Goal: Navigation & Orientation: Find specific page/section

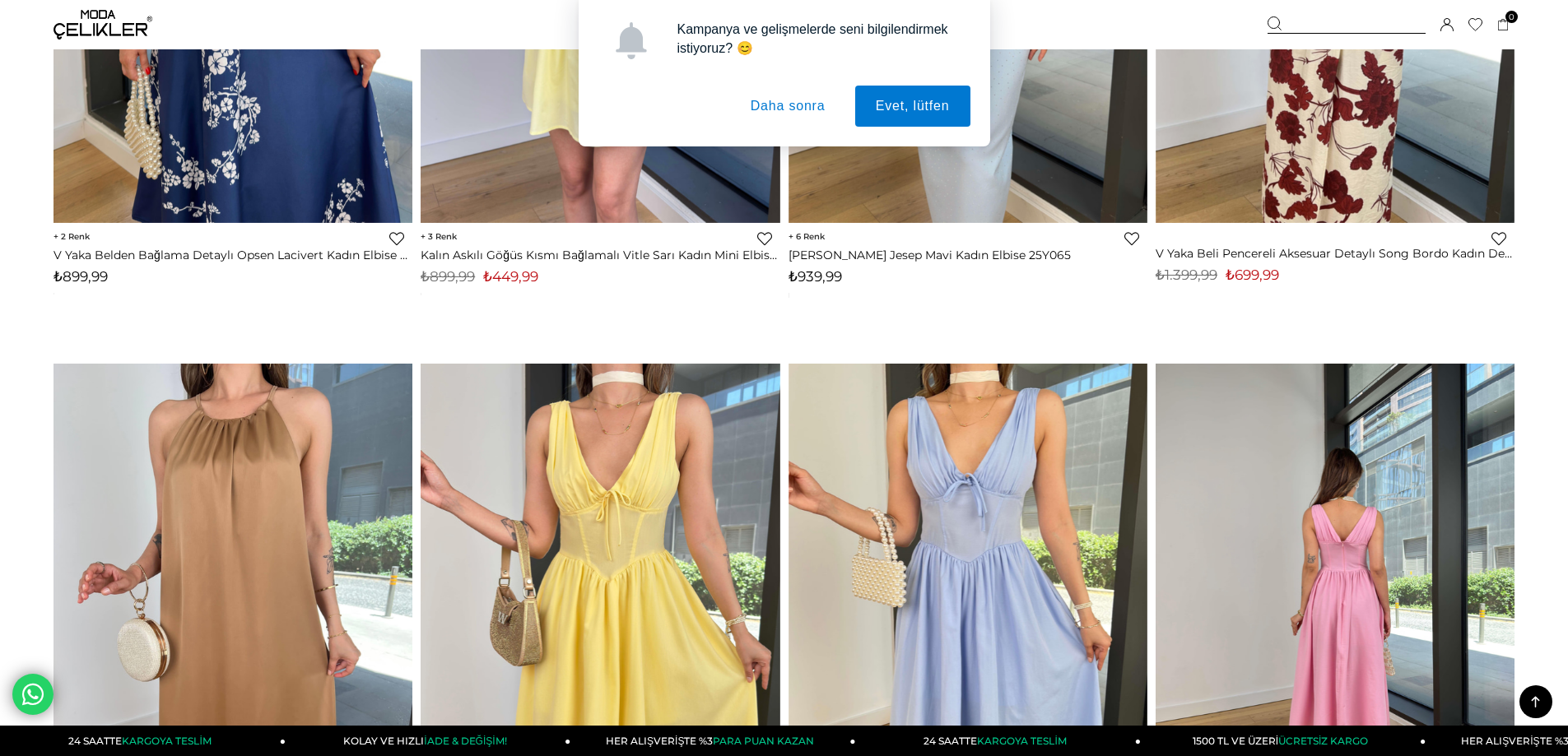
scroll to position [4937, 0]
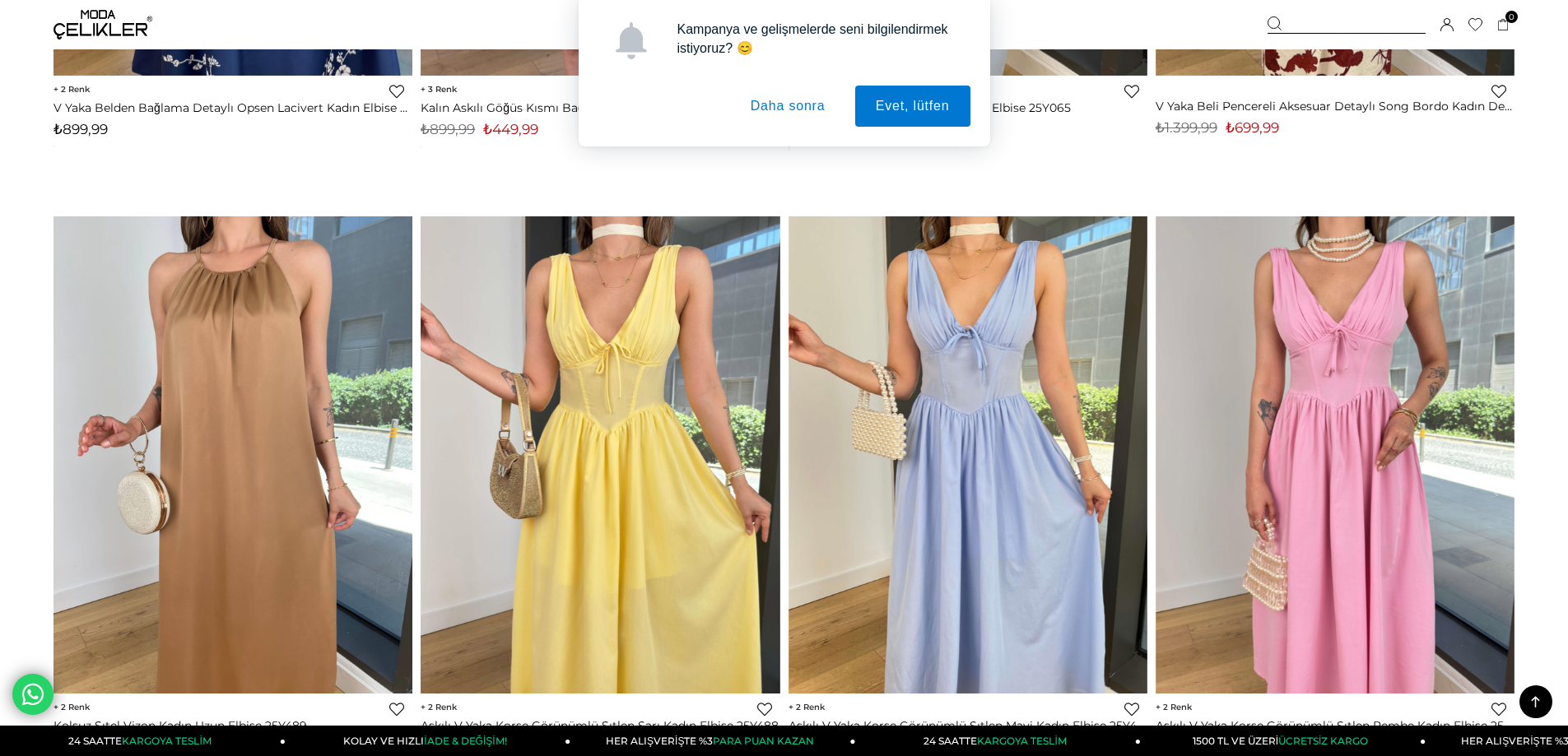
click at [770, 107] on button "Daha sonra" at bounding box center [789, 106] width 116 height 41
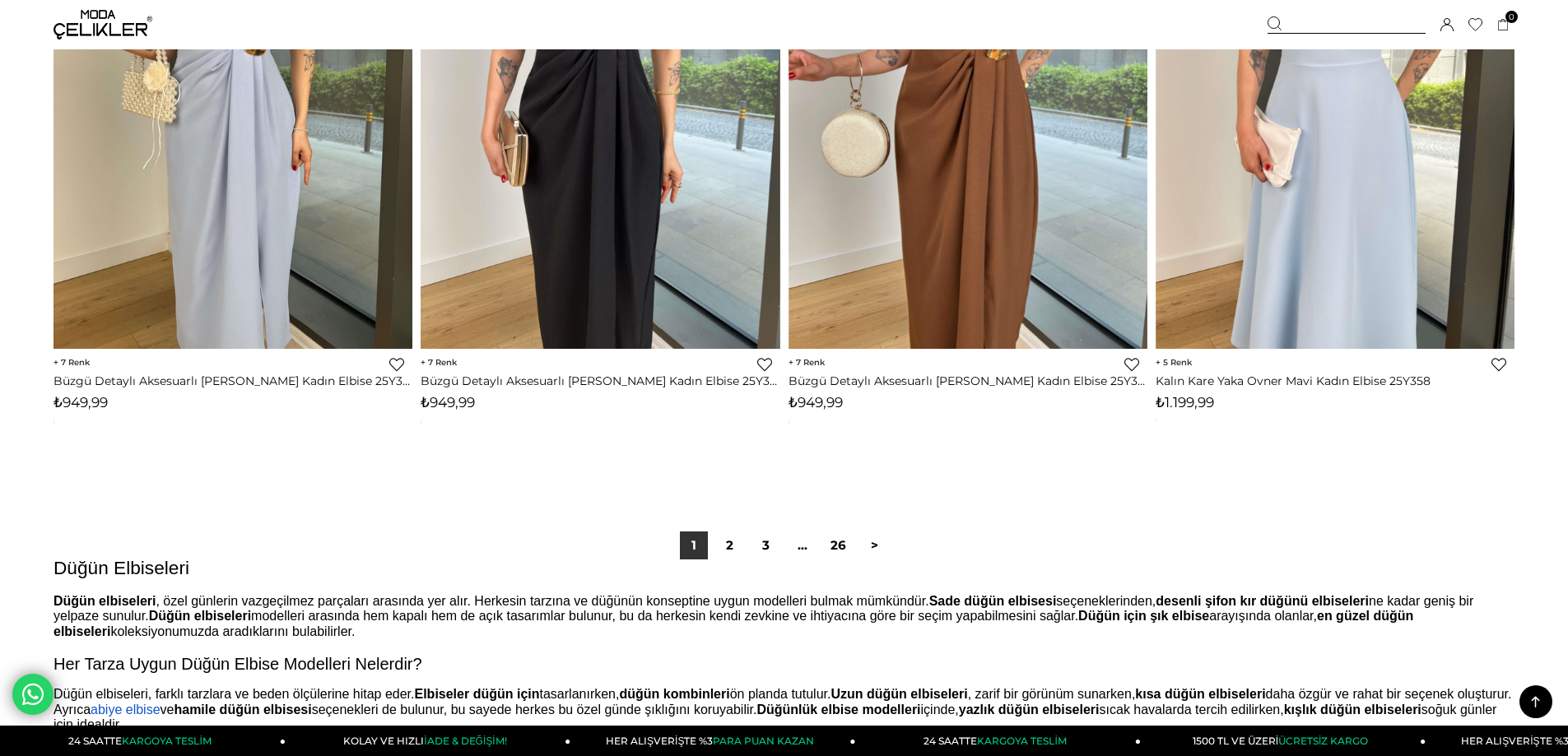
scroll to position [12508, 0]
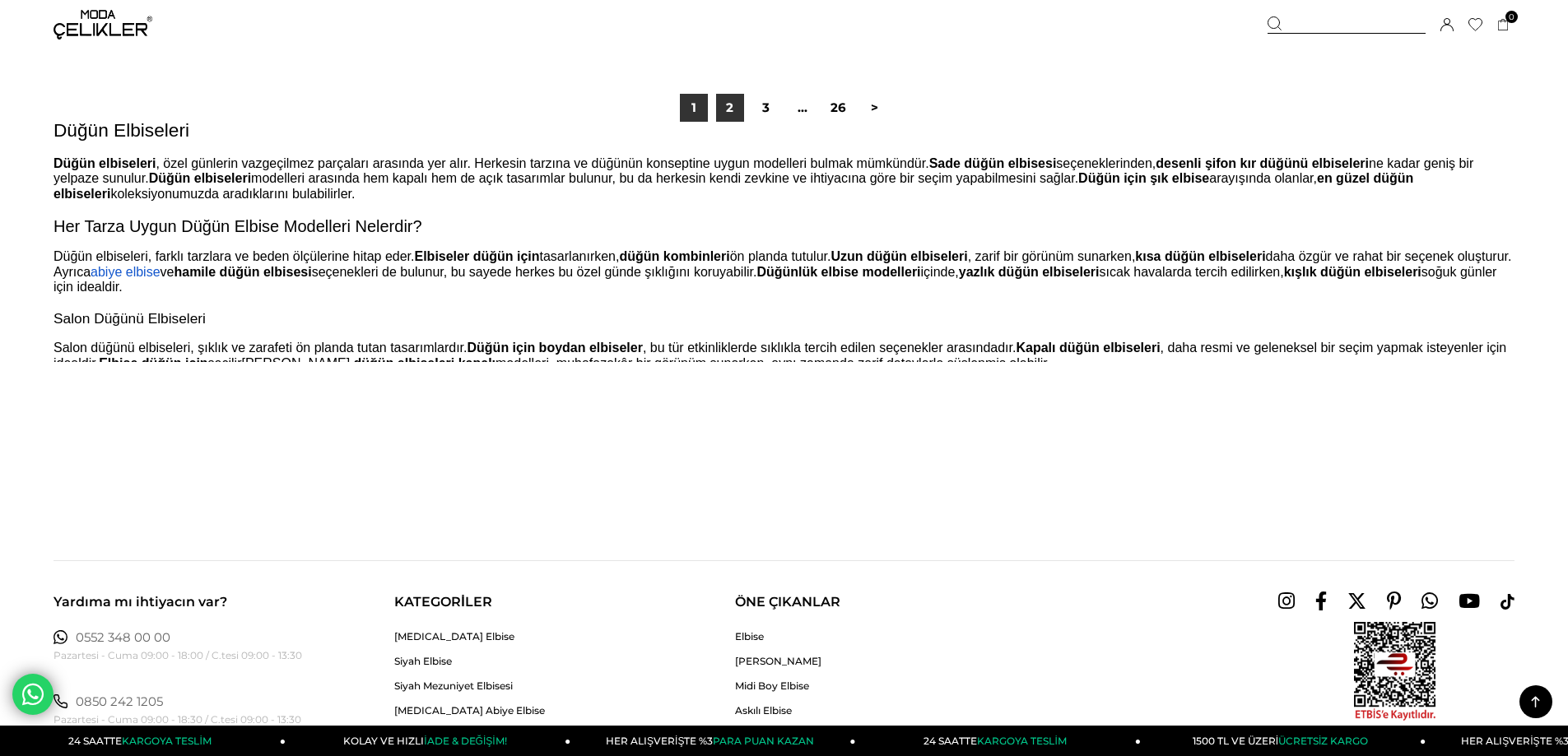
click at [716, 103] on link "2" at bounding box center [730, 108] width 28 height 28
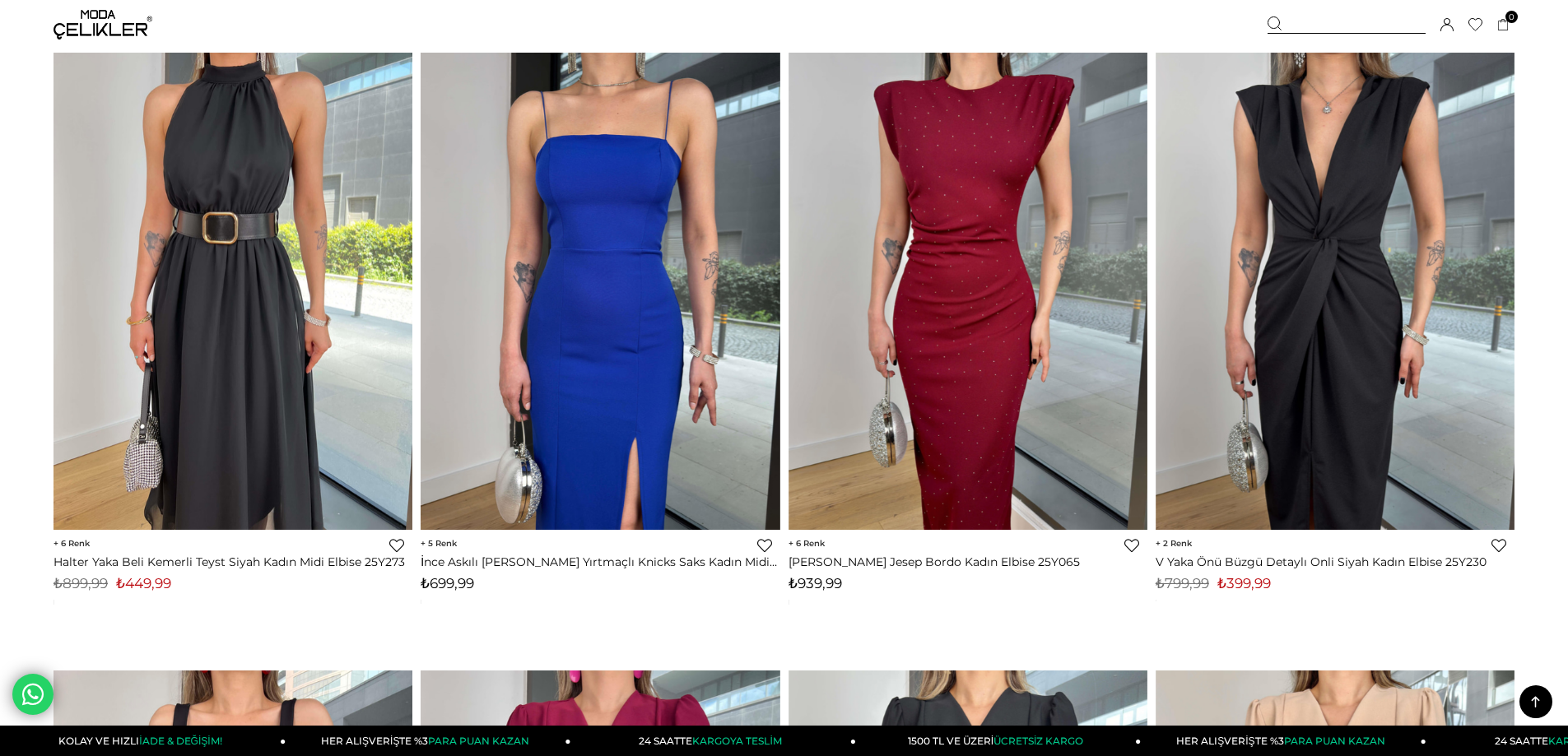
scroll to position [5760, 0]
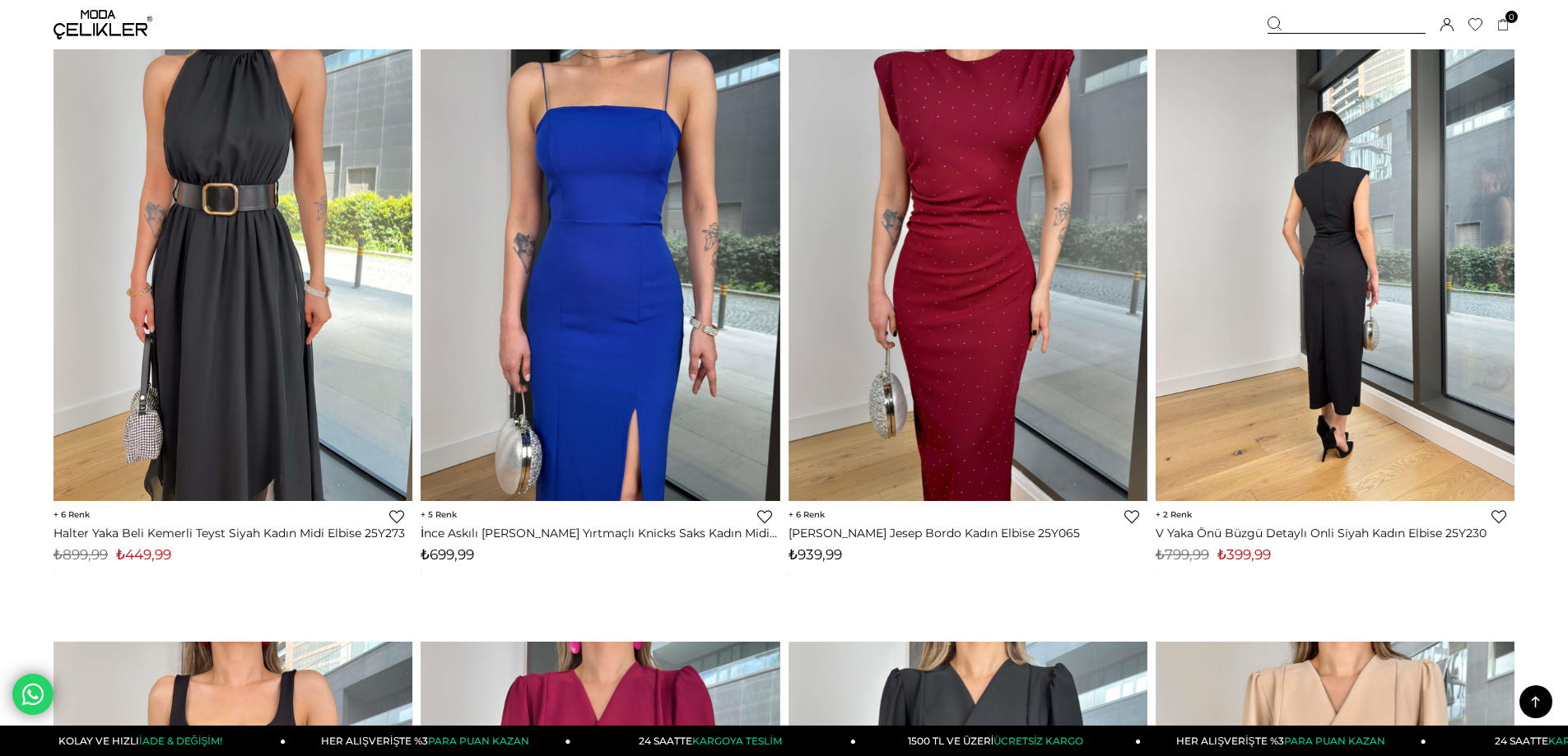
click at [1412, 290] on div at bounding box center [1156, 262] width 1436 height 477
click at [1374, 325] on img at bounding box center [1335, 262] width 359 height 478
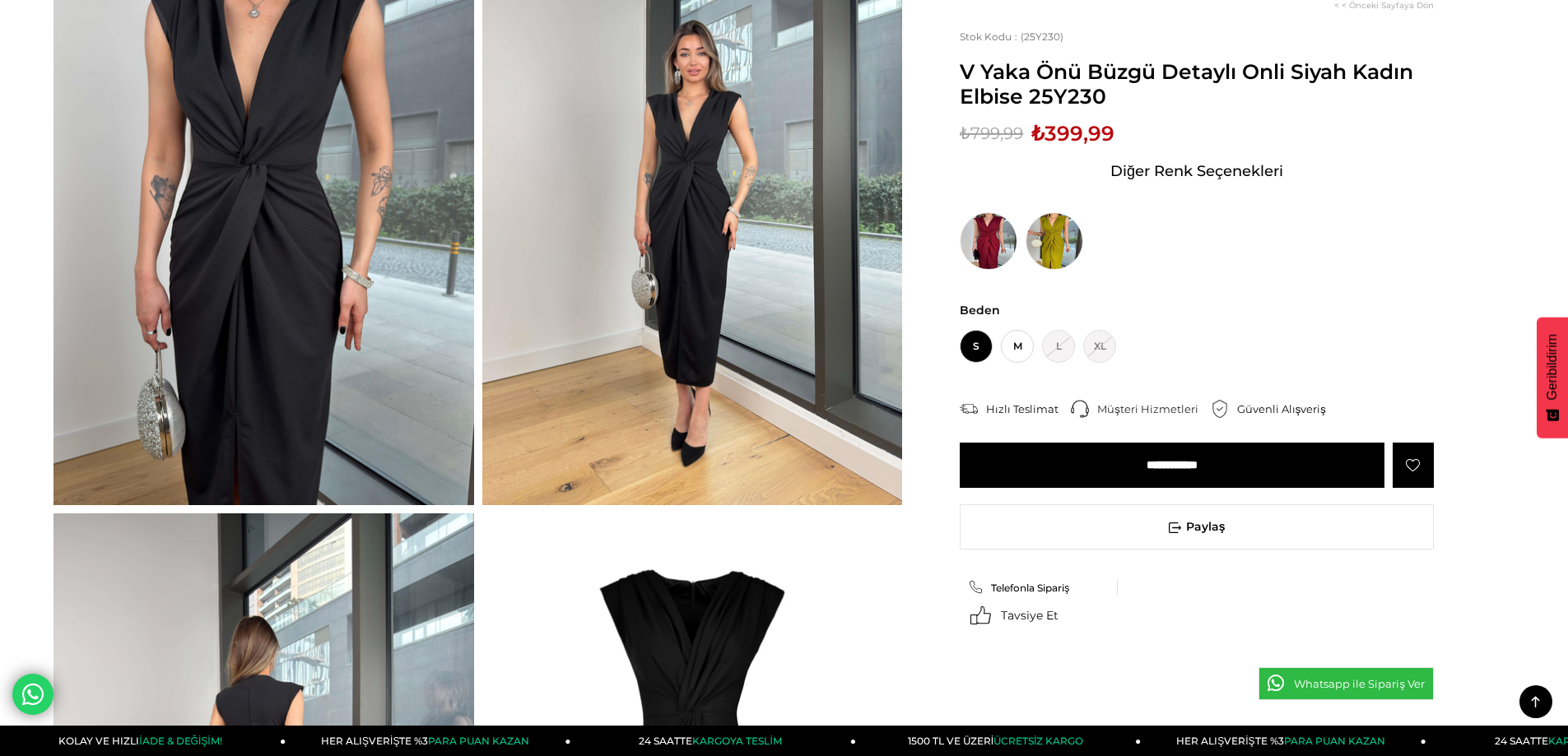
scroll to position [165, 0]
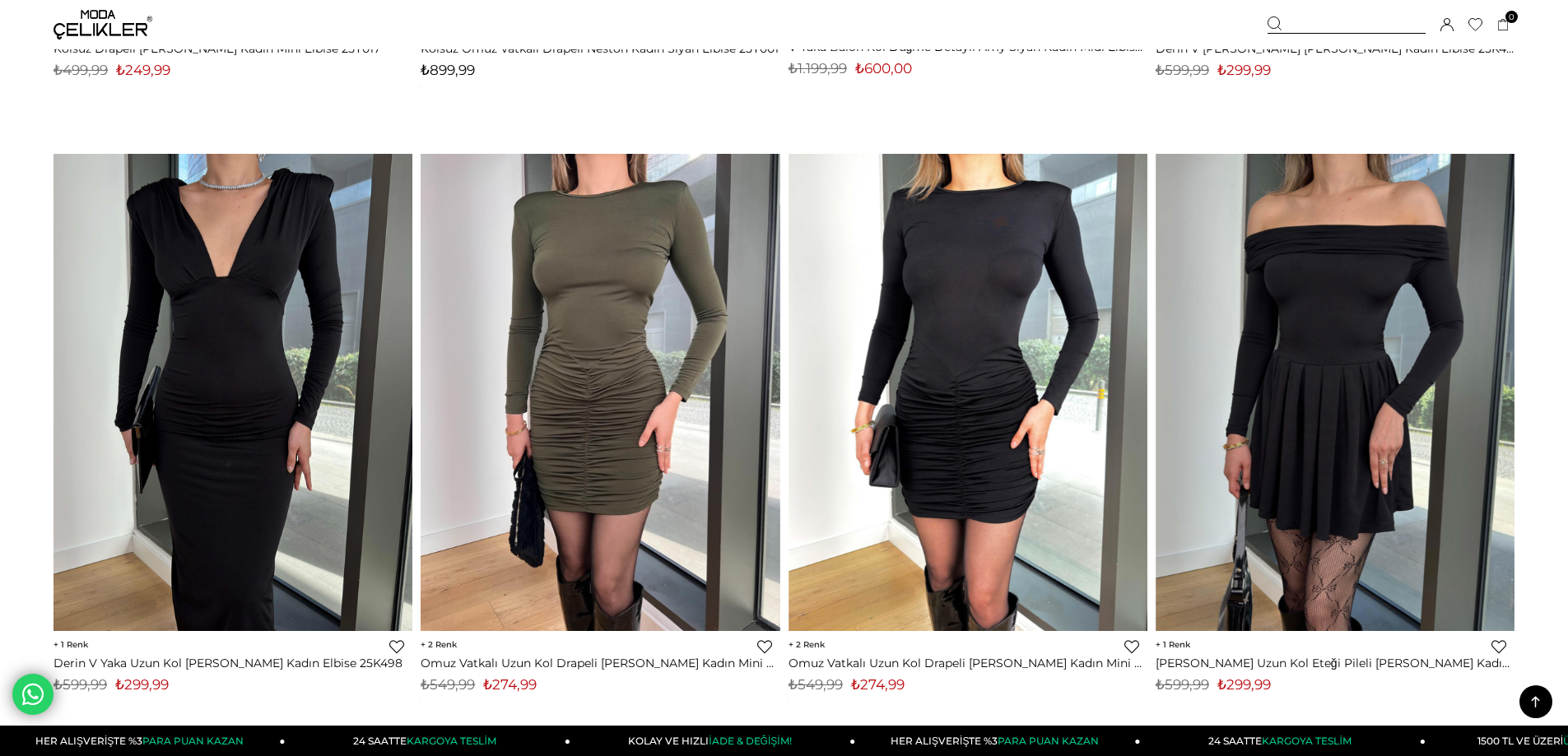
scroll to position [12120, 0]
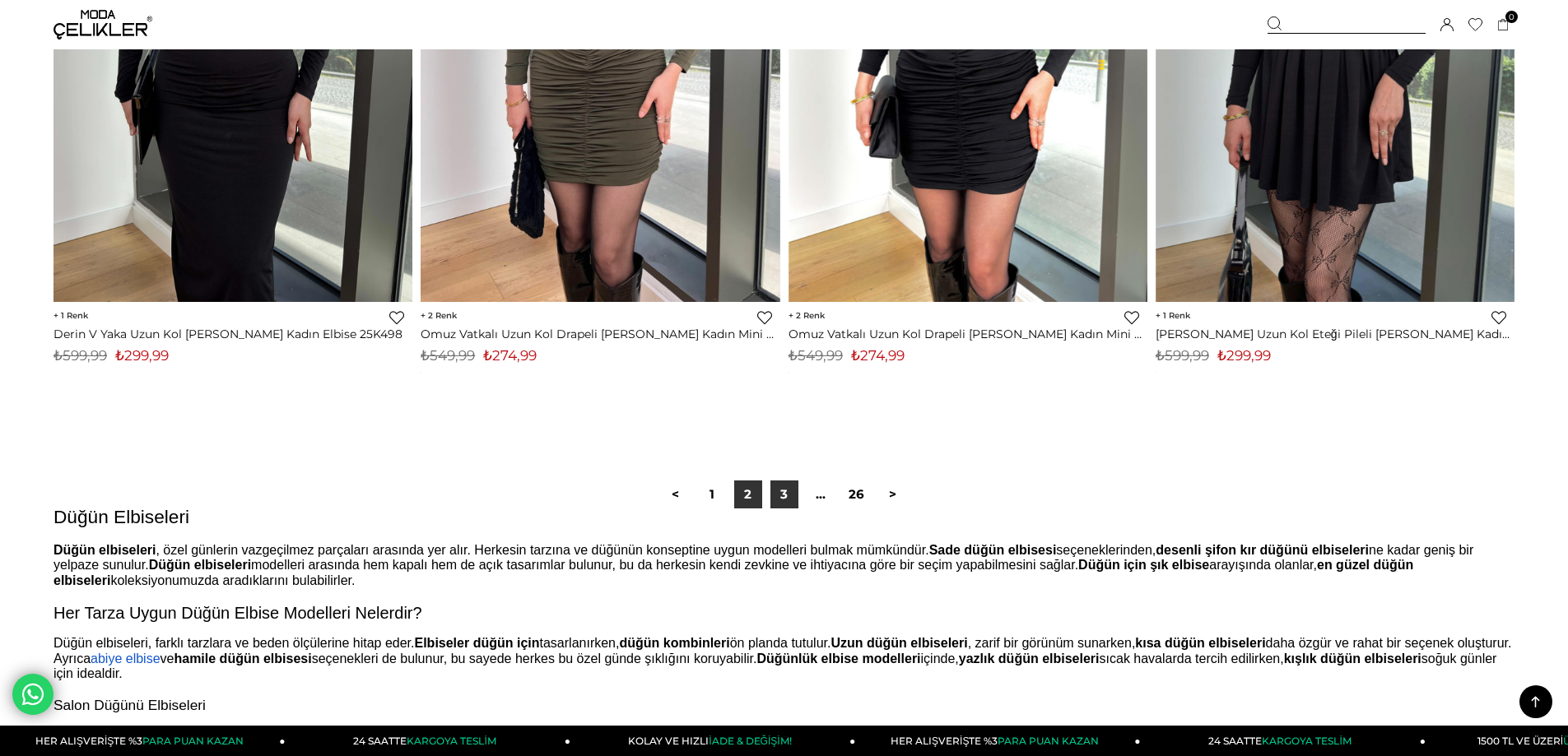
click at [787, 499] on link "3" at bounding box center [784, 495] width 28 height 28
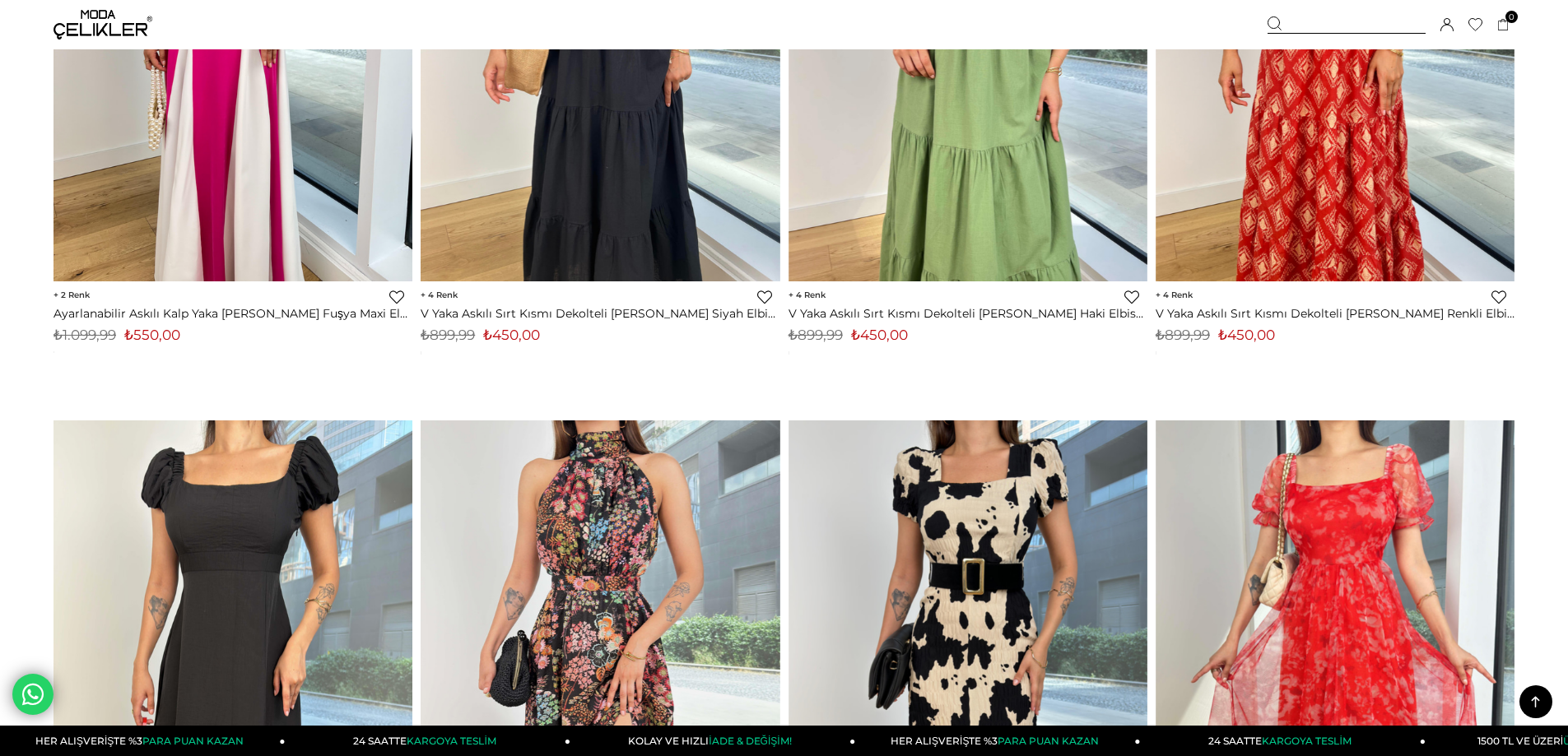
scroll to position [11932, 0]
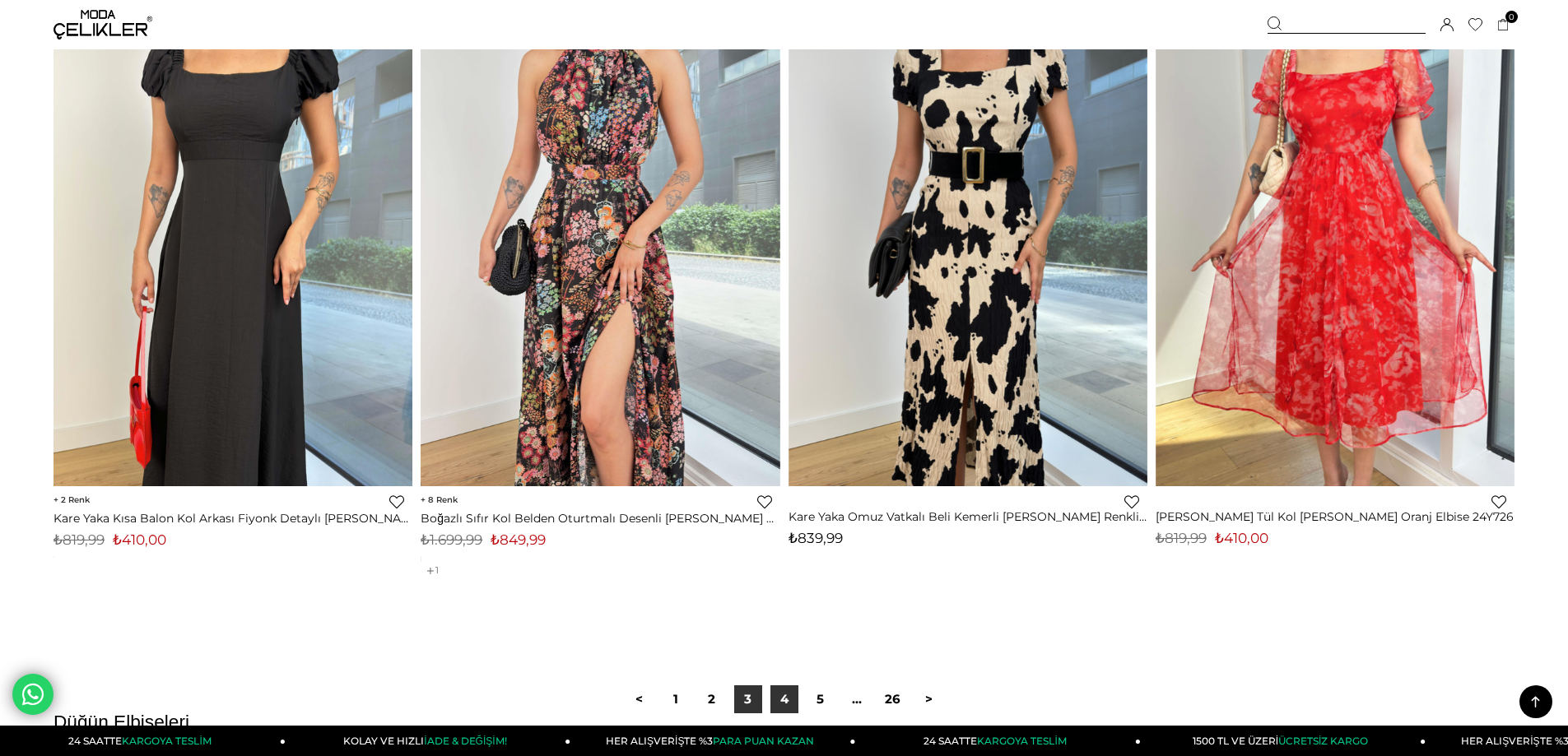
click at [778, 711] on link "4" at bounding box center [784, 699] width 28 height 28
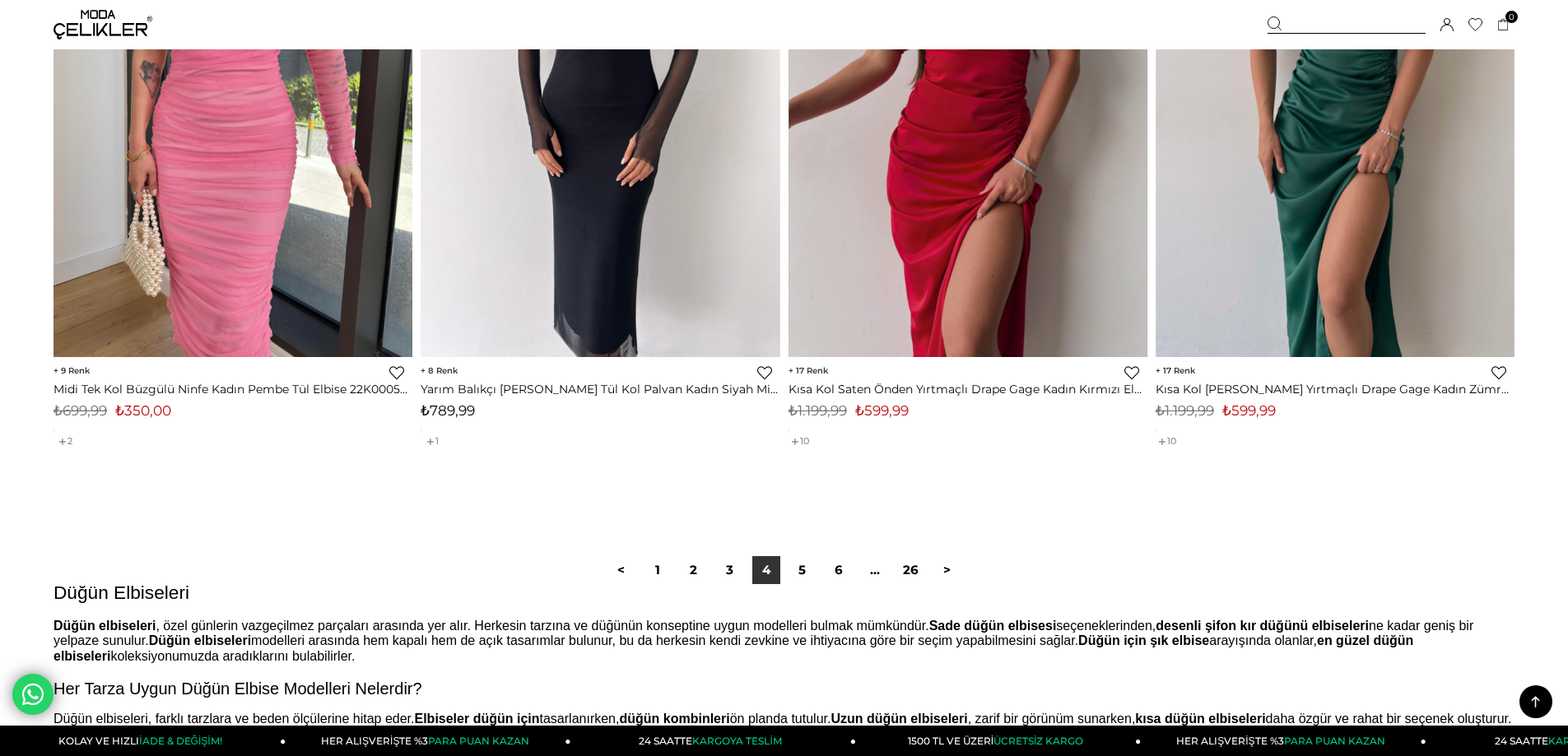
scroll to position [12343, 0]
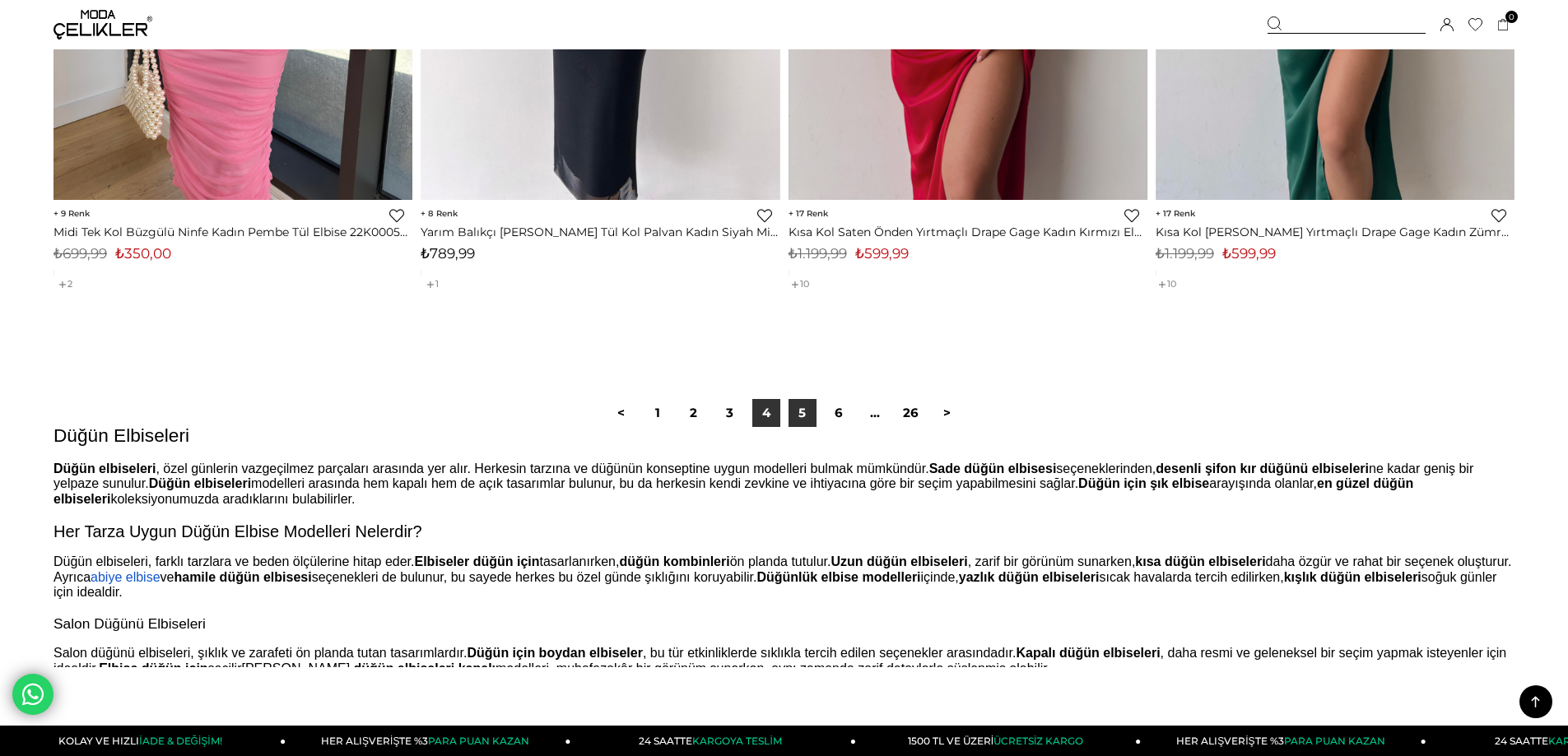
click at [807, 419] on link "5" at bounding box center [802, 413] width 28 height 28
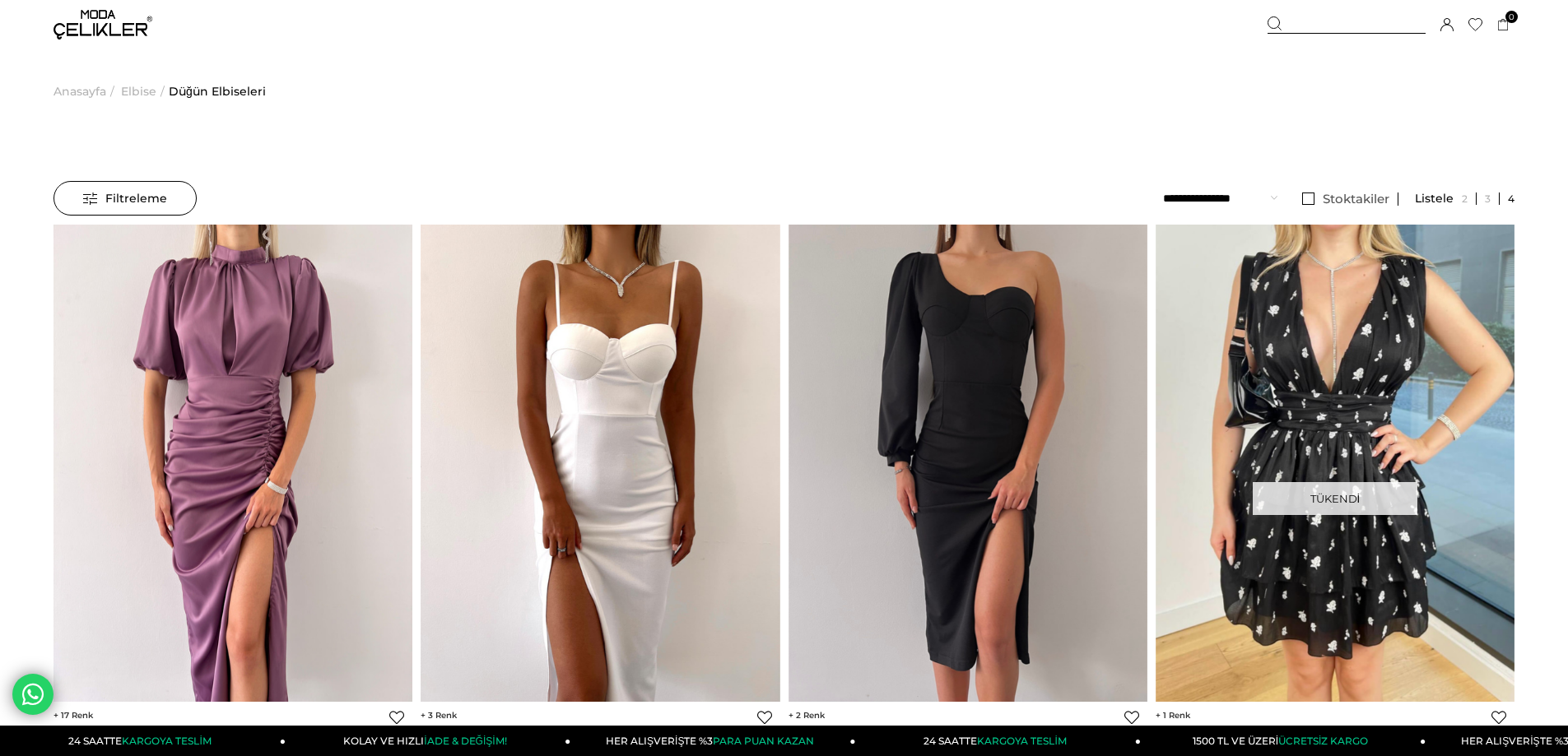
click at [79, 86] on span "Anasayfa" at bounding box center [79, 91] width 52 height 84
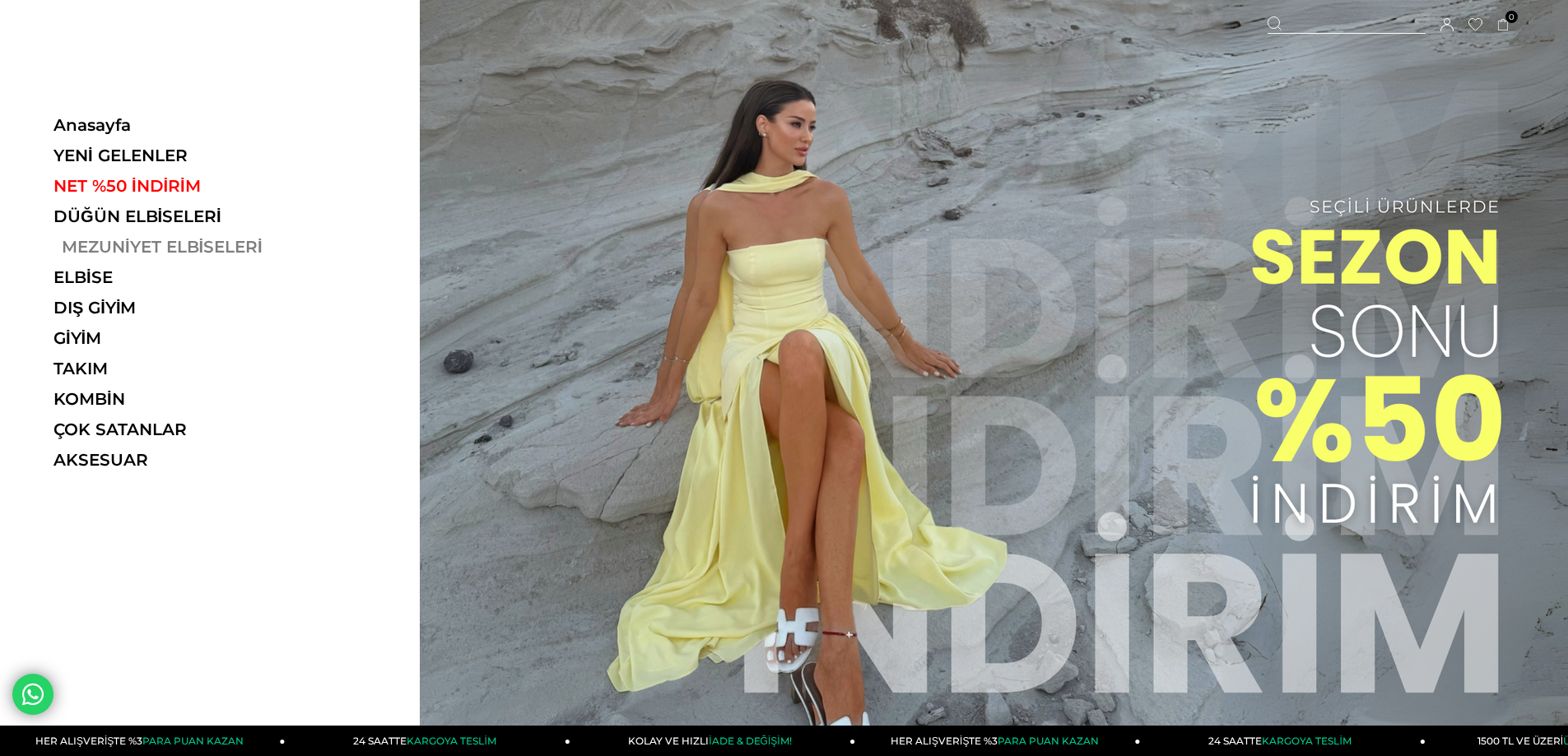
click at [168, 244] on link "MEZUNİYET ELBİSELERİ" at bounding box center [167, 246] width 226 height 19
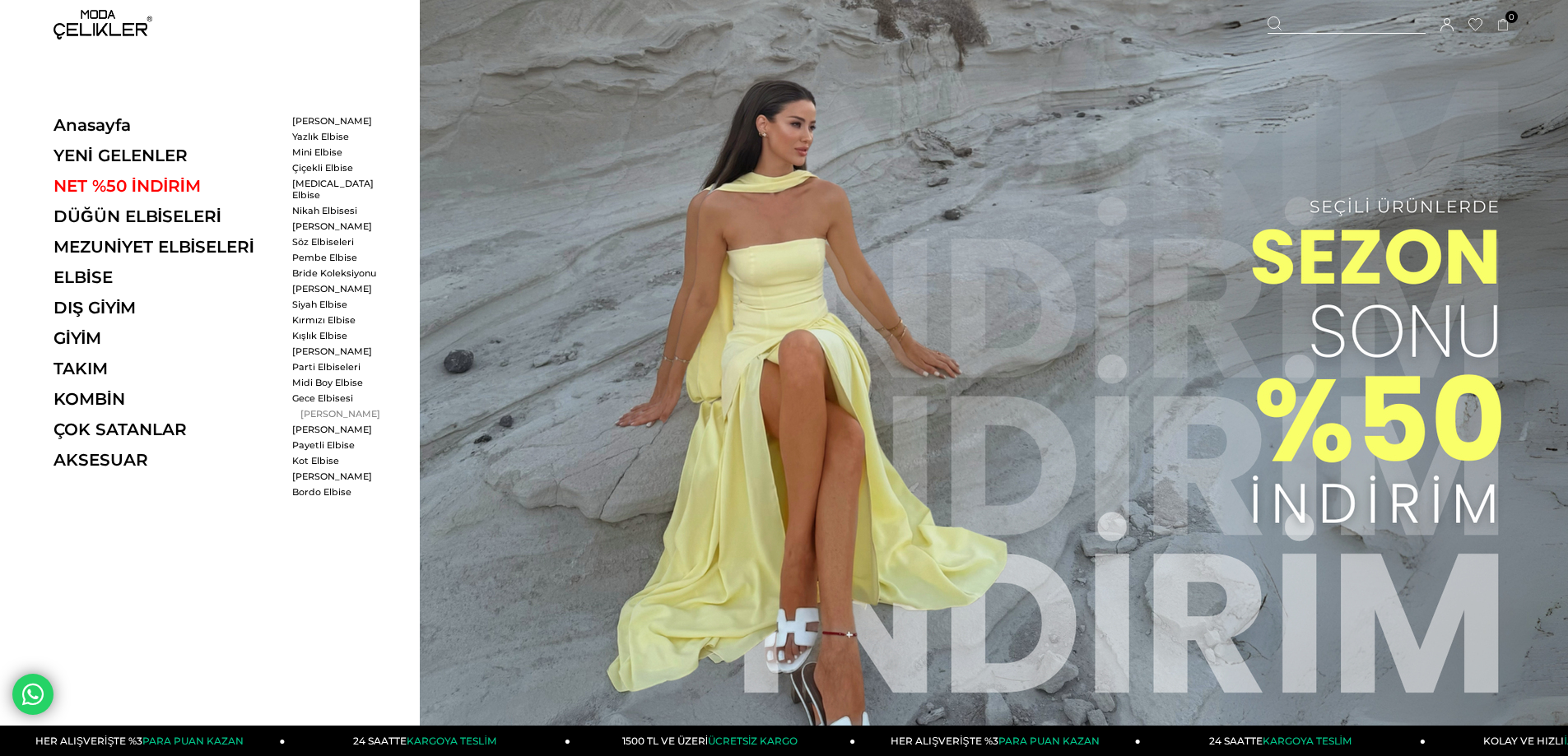
click at [325, 408] on link "[PERSON_NAME]" at bounding box center [340, 414] width 95 height 12
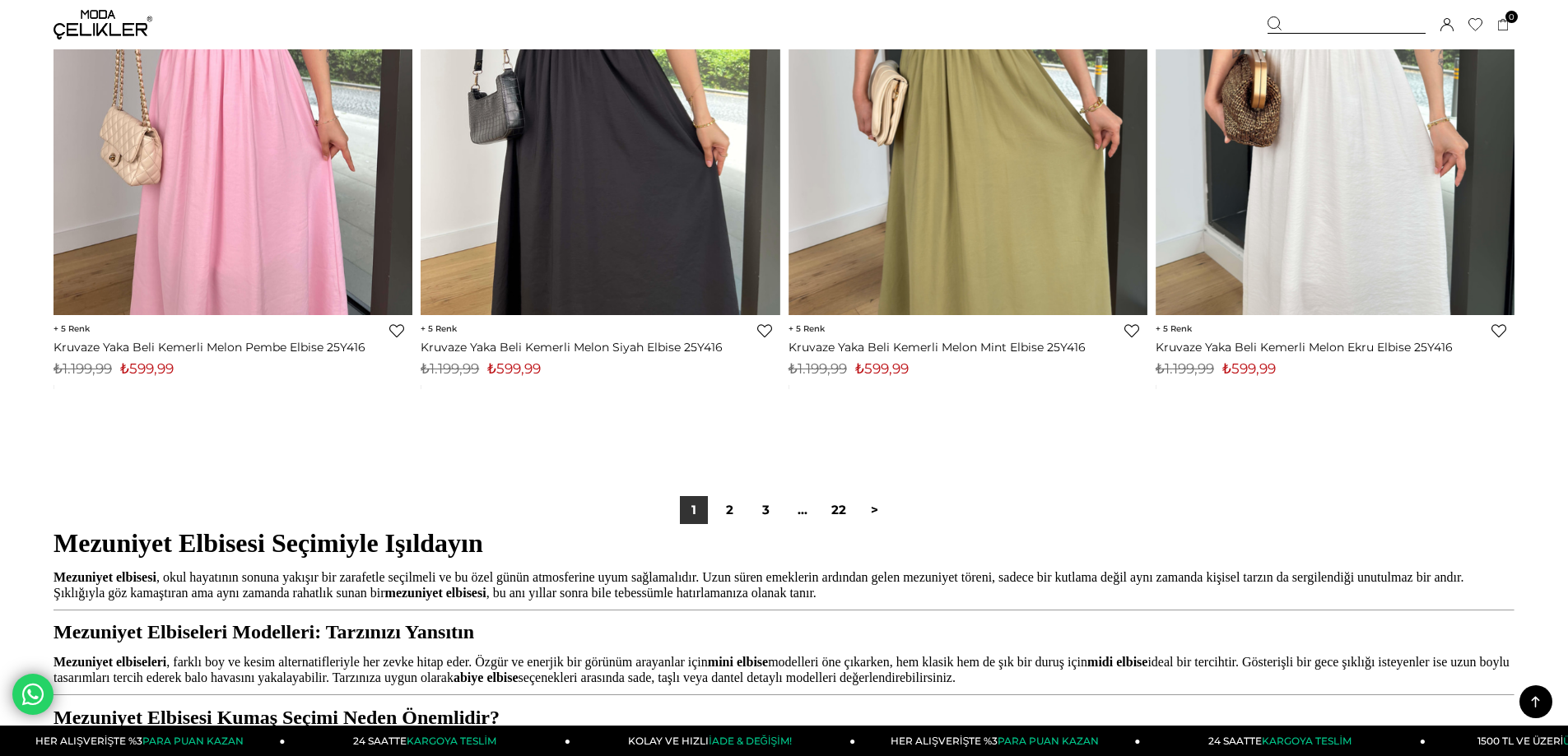
scroll to position [12097, 0]
click at [737, 501] on link "2" at bounding box center [730, 510] width 28 height 28
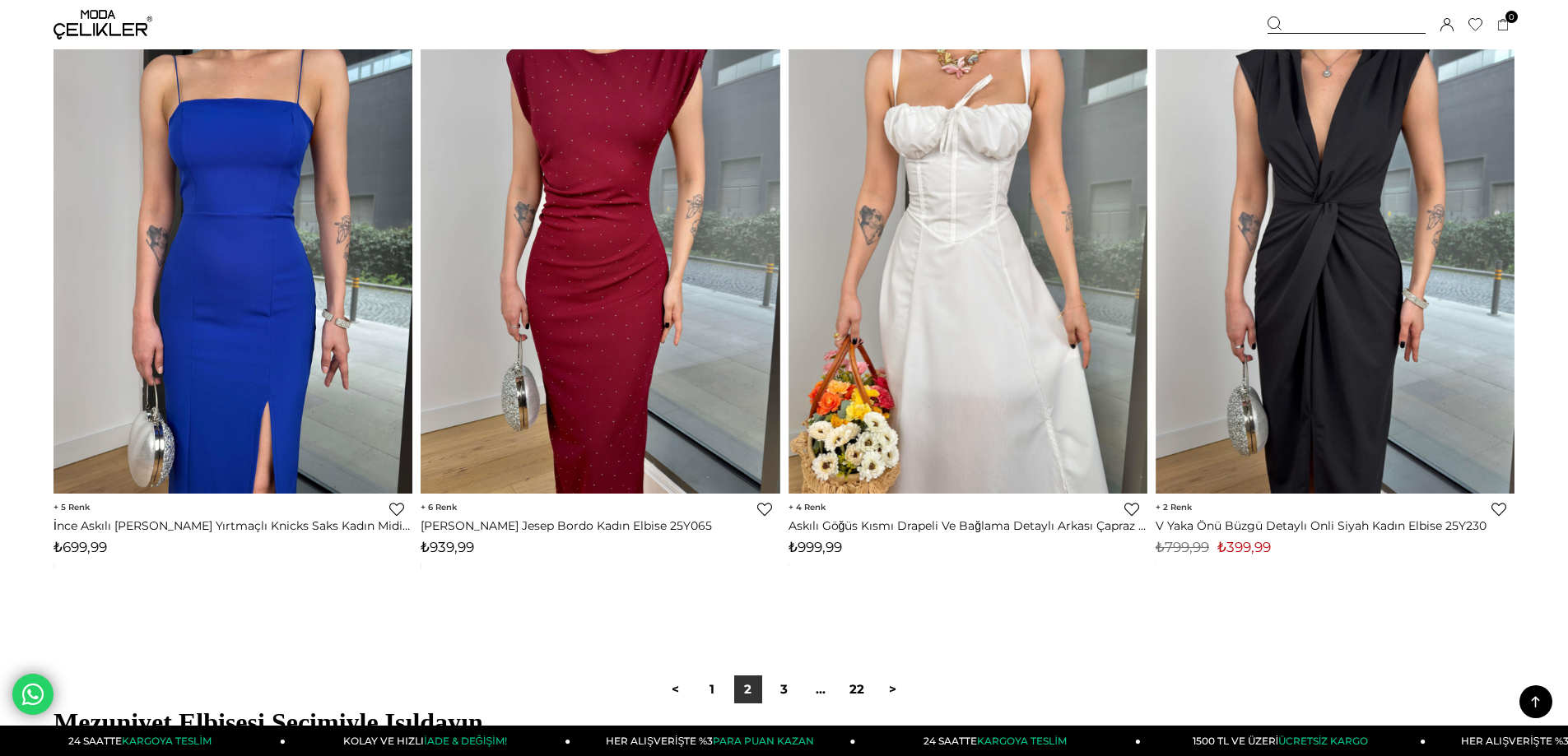
scroll to position [12014, 0]
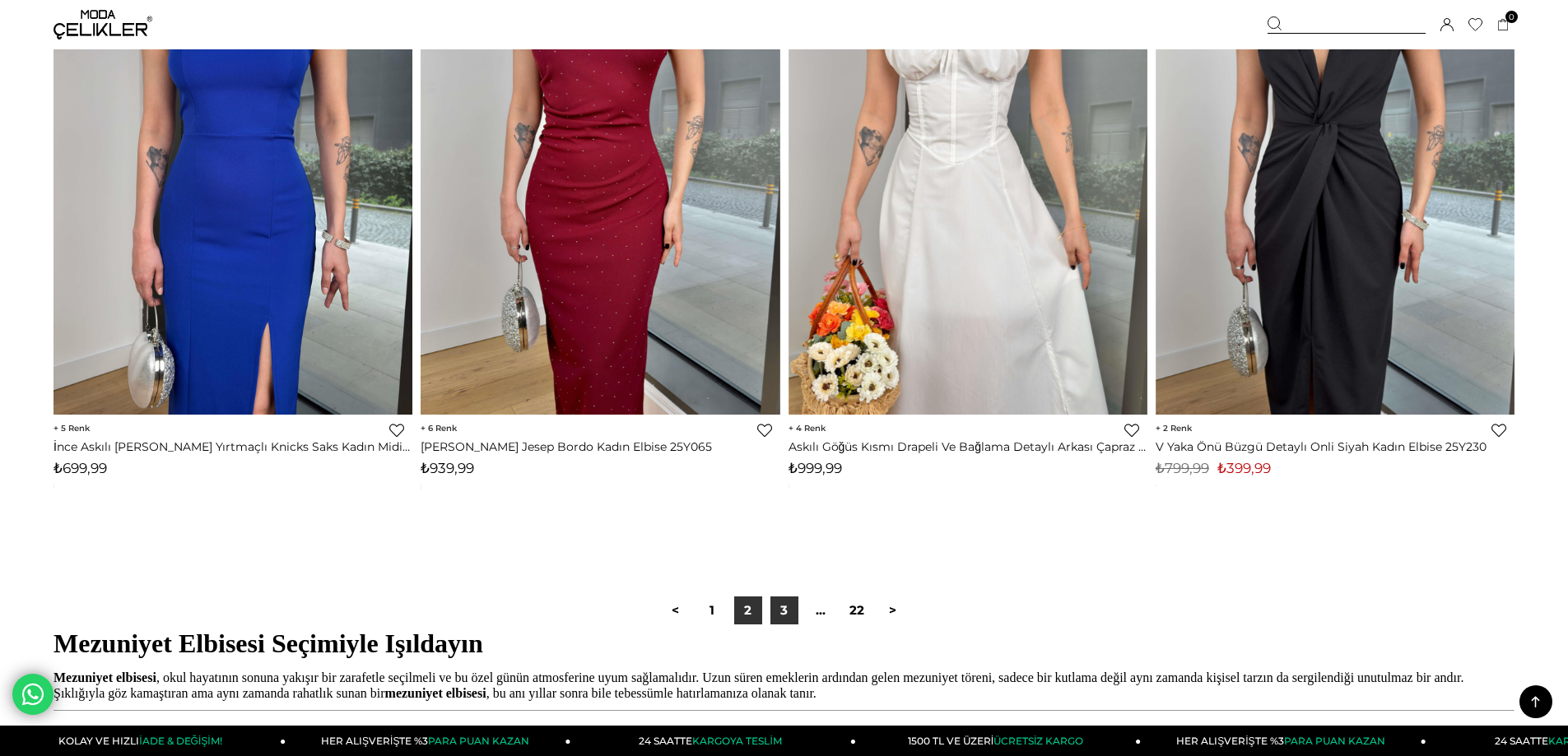
click at [790, 611] on link "3" at bounding box center [784, 611] width 28 height 28
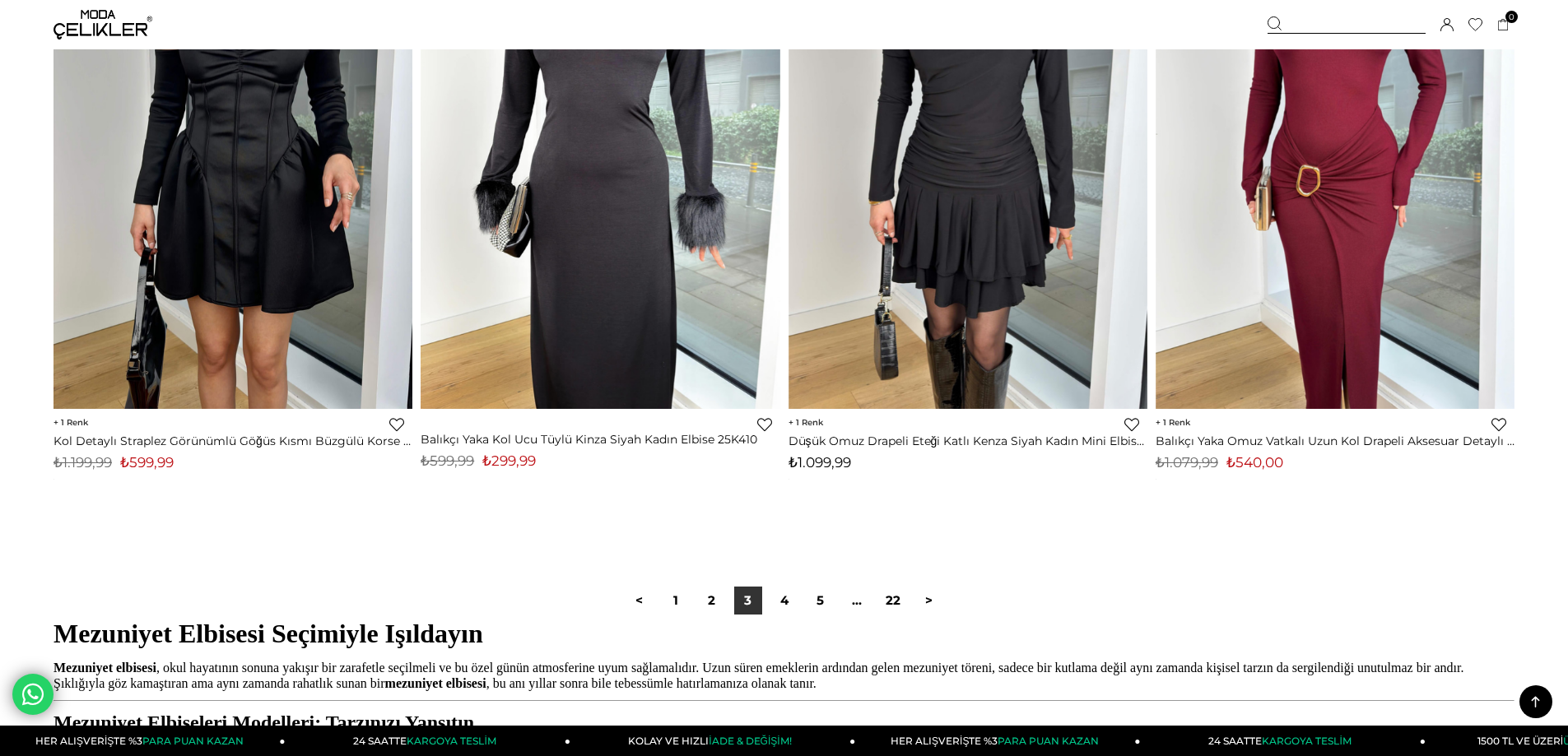
scroll to position [12343, 0]
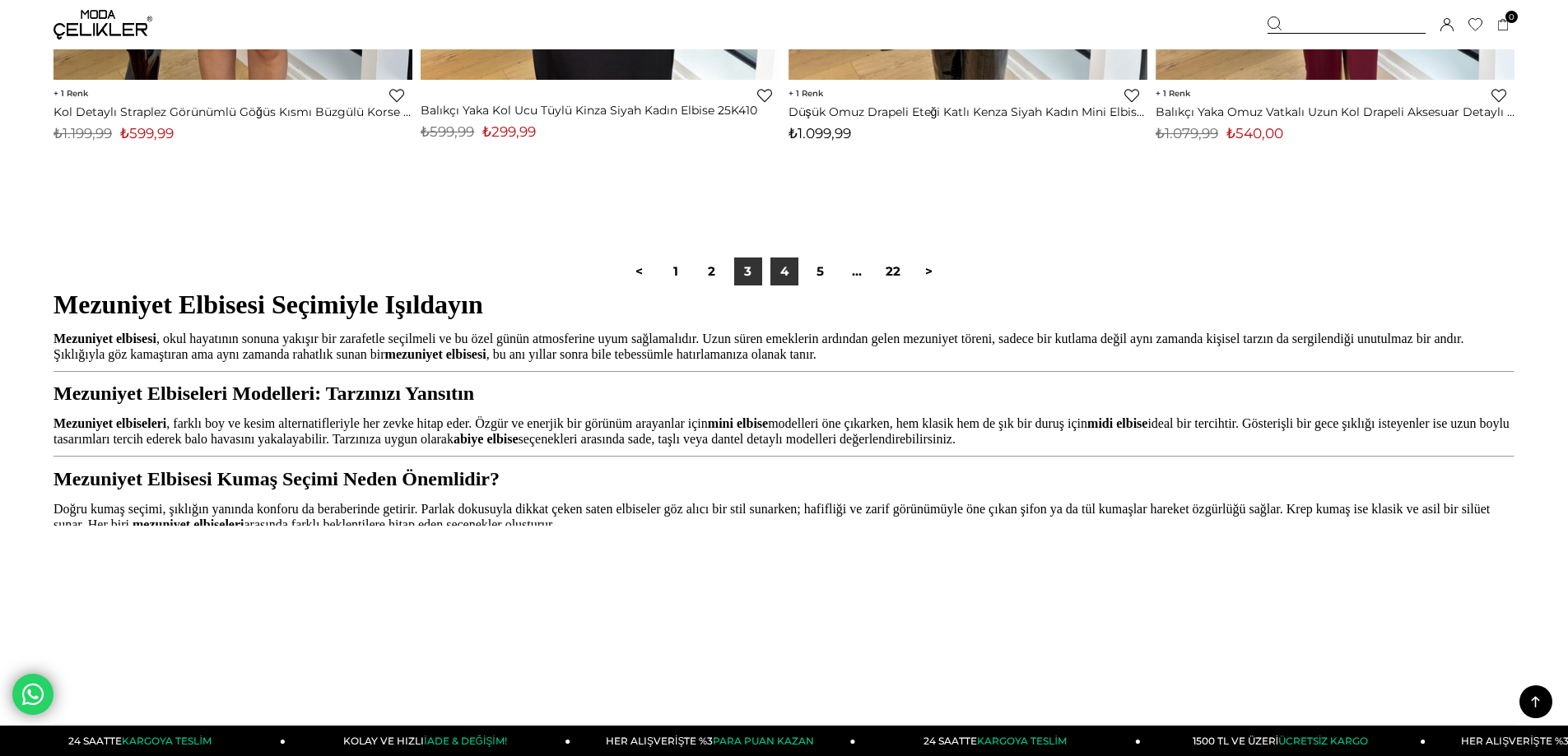
click at [771, 268] on link "4" at bounding box center [784, 271] width 28 height 28
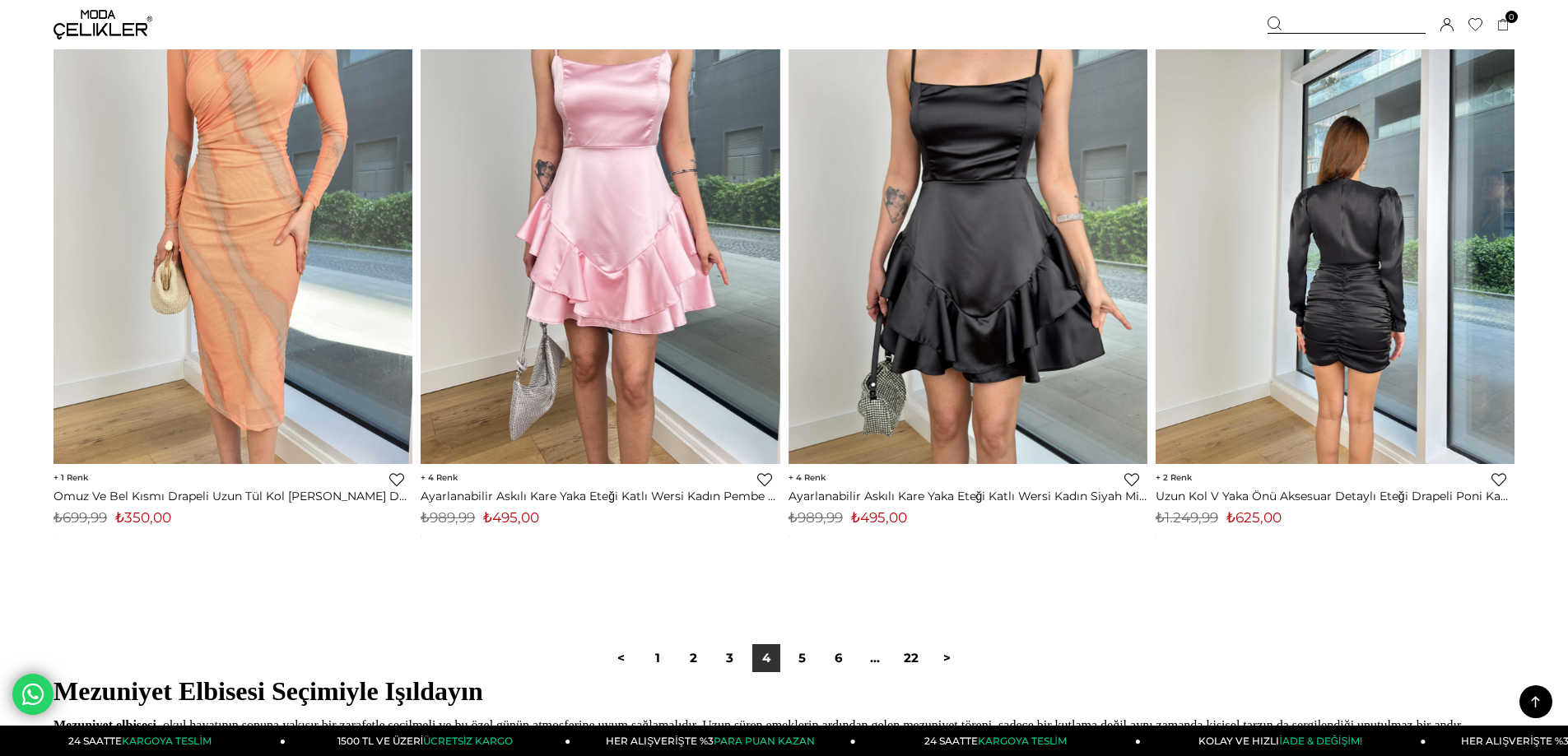
scroll to position [12097, 0]
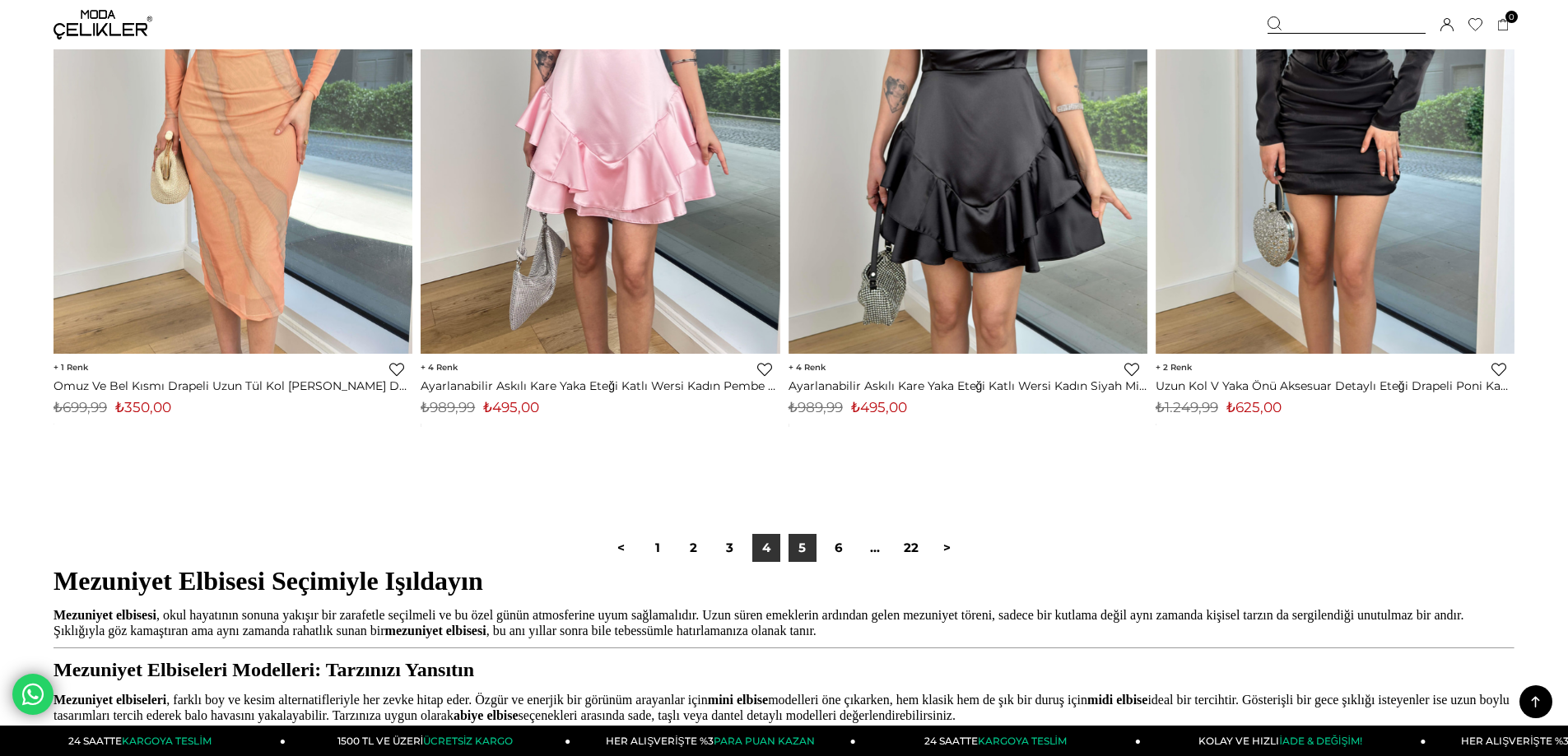
click at [799, 553] on link "5" at bounding box center [802, 548] width 28 height 28
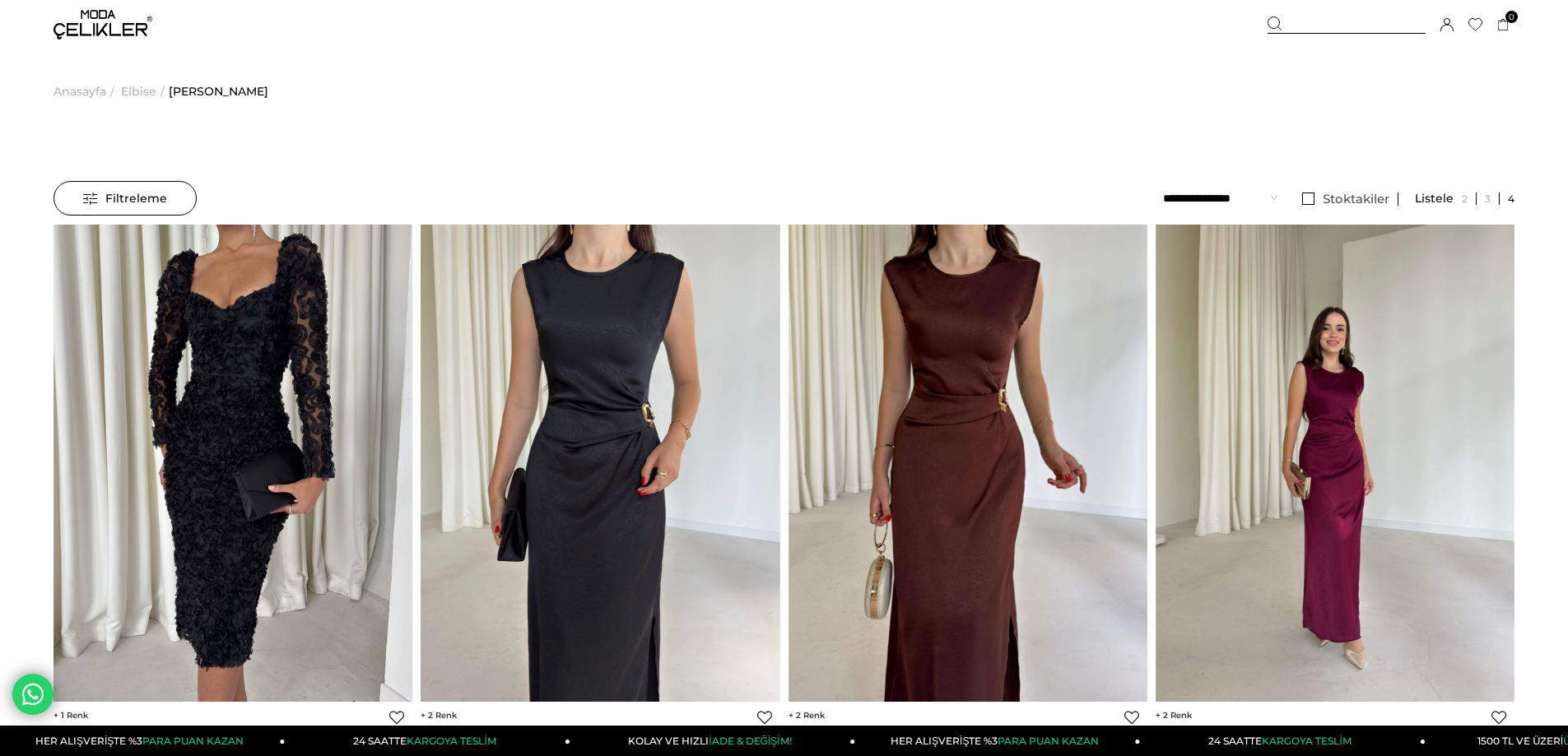
click at [78, 86] on span "Anasayfa" at bounding box center [79, 91] width 52 height 84
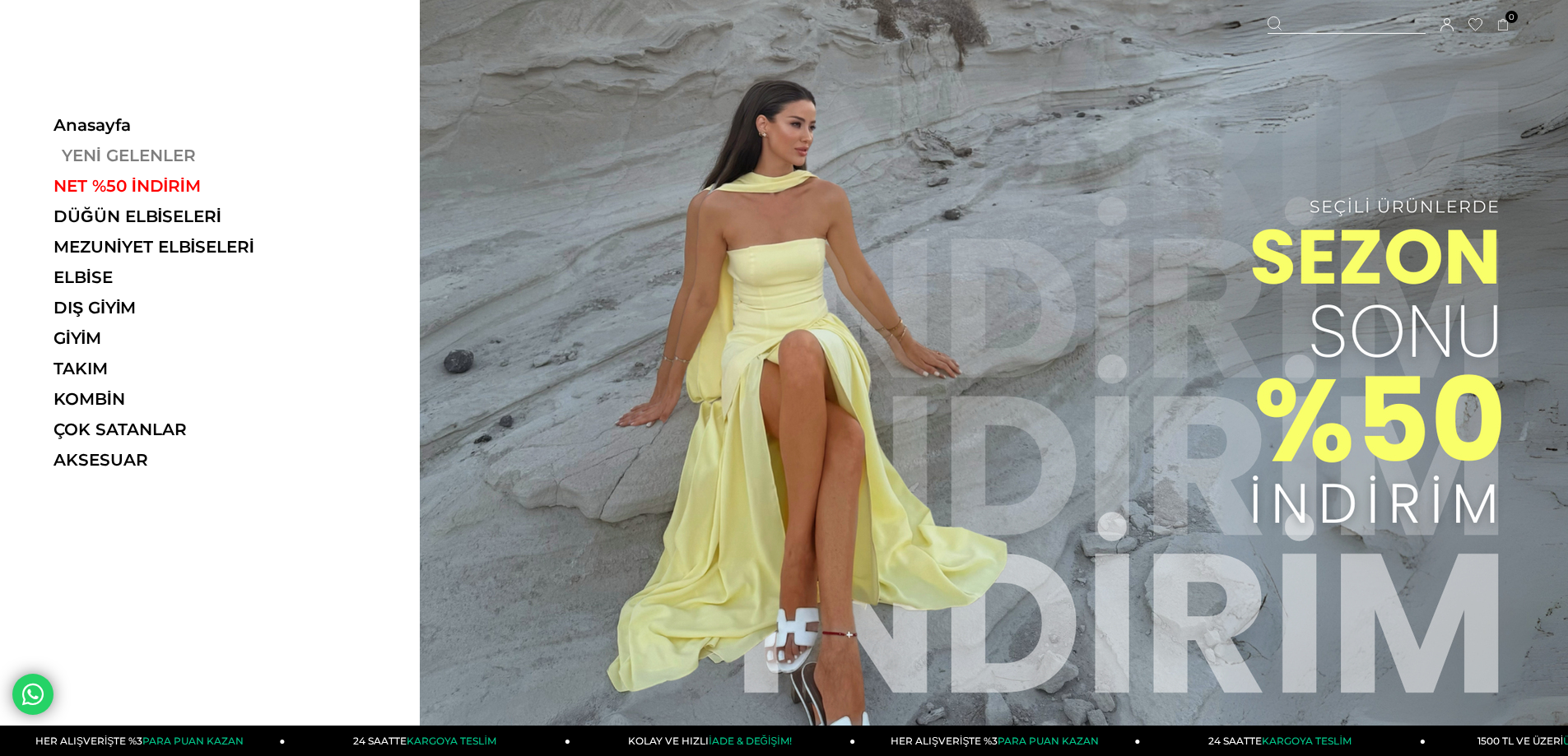
click at [123, 154] on link "YENİ GELENLER" at bounding box center [167, 155] width 226 height 19
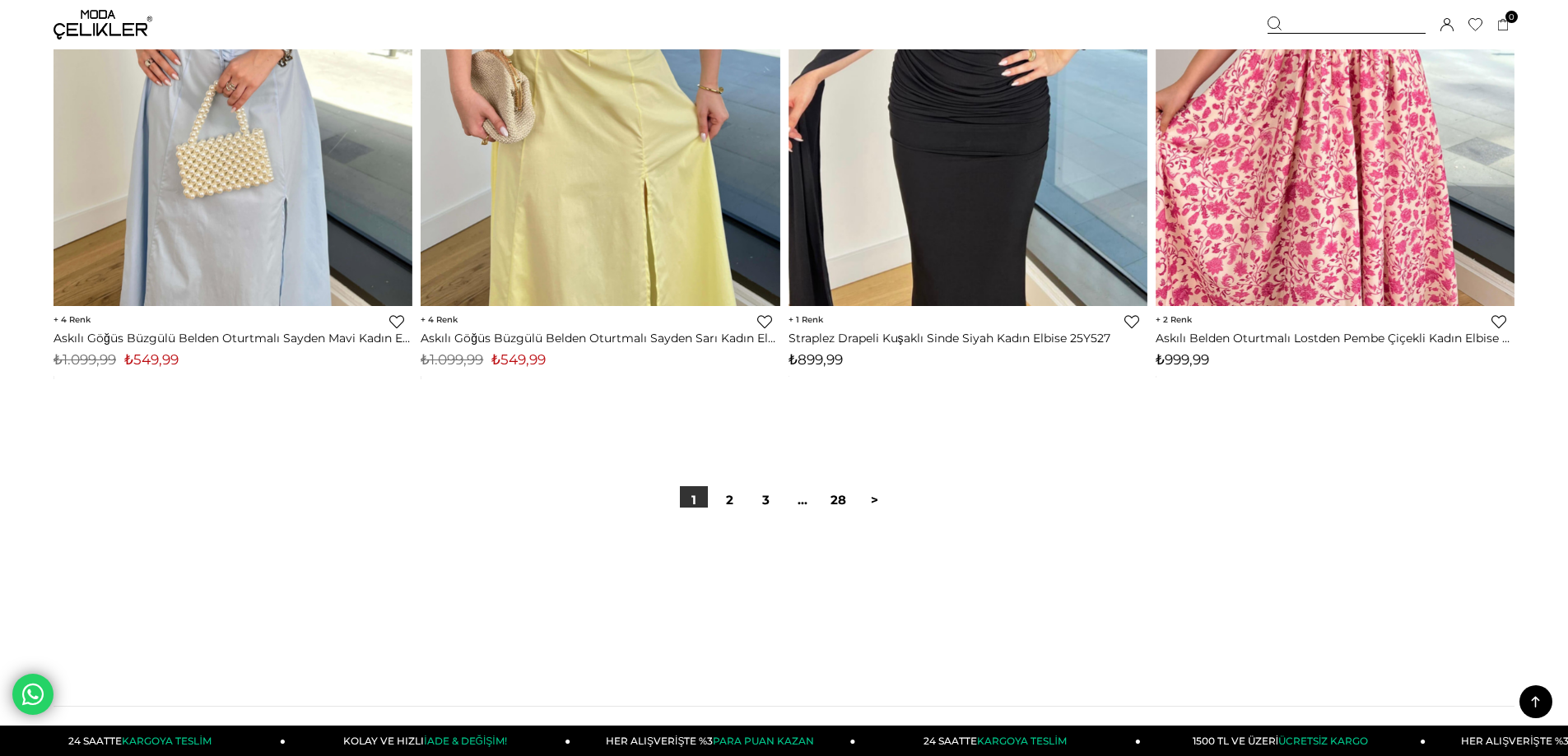
scroll to position [12343, 0]
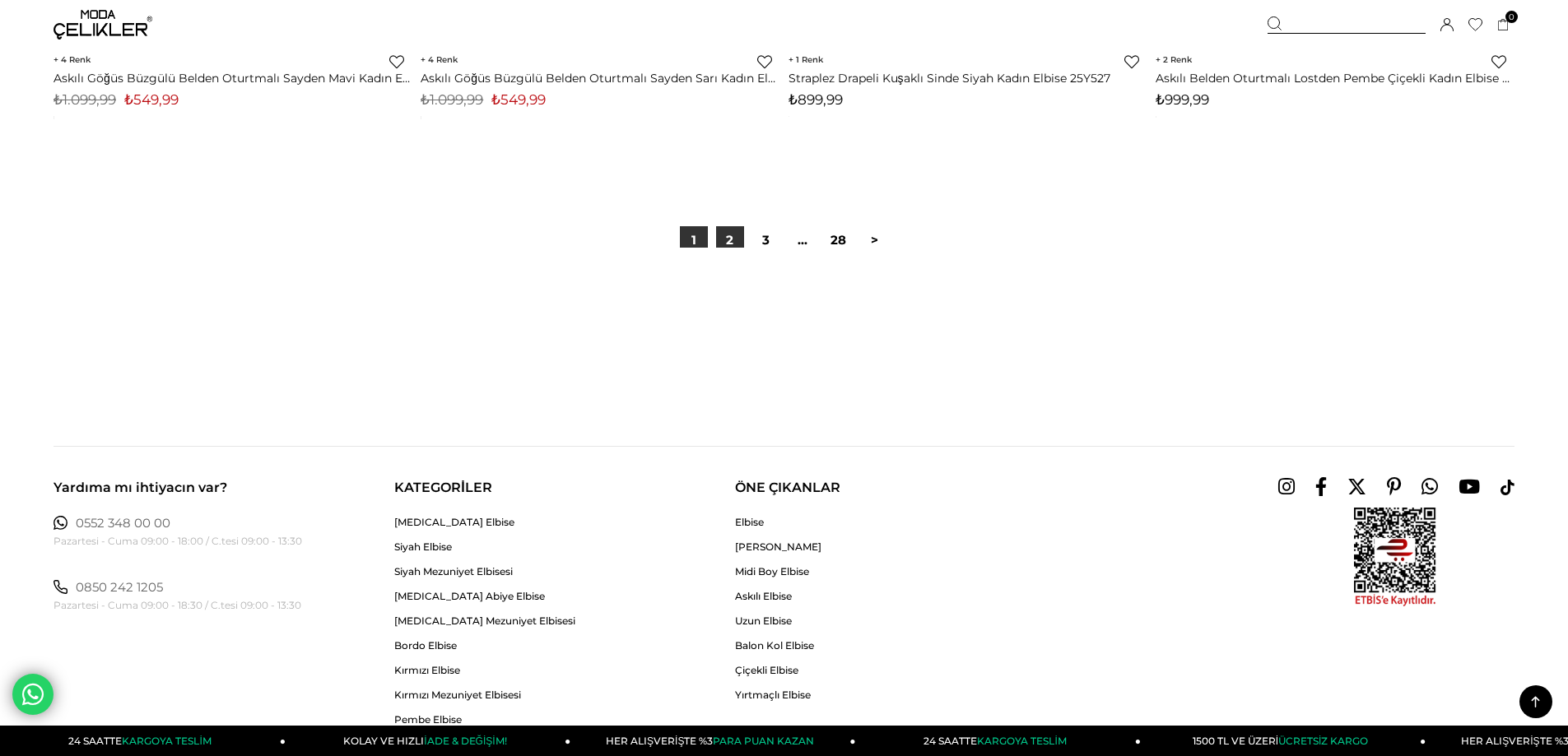
click at [721, 246] on link "2" at bounding box center [730, 240] width 28 height 28
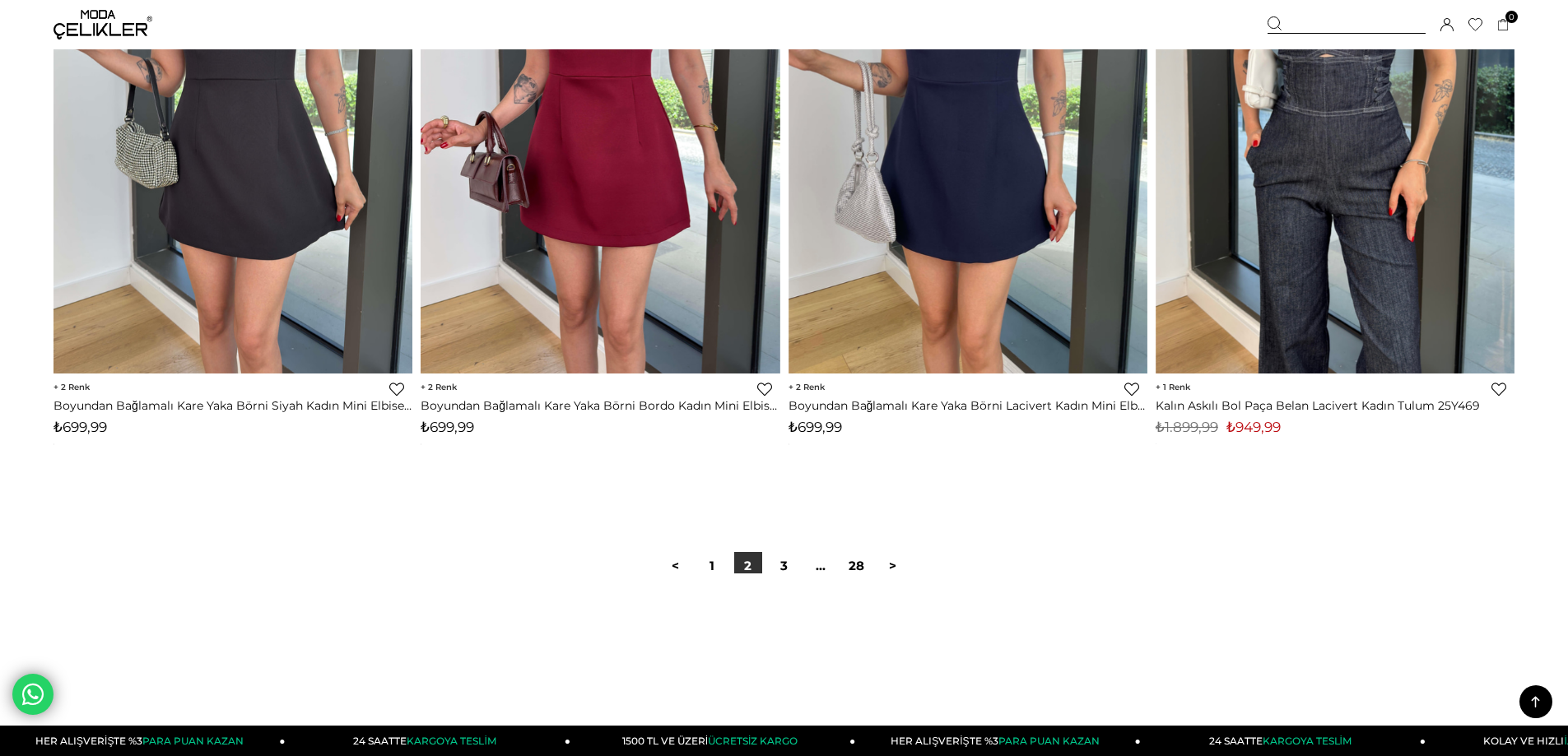
scroll to position [12179, 0]
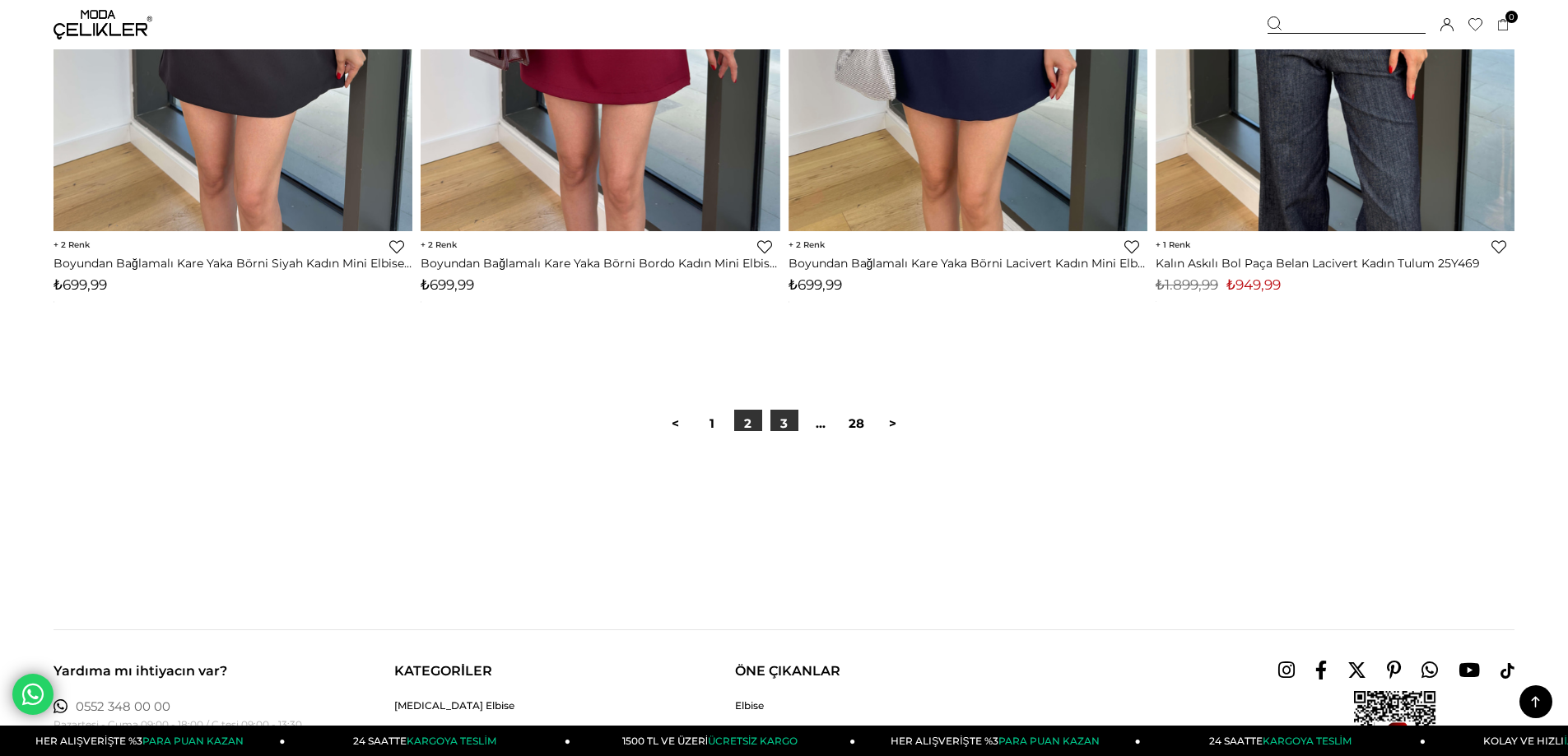
click at [792, 418] on link "3" at bounding box center [784, 424] width 28 height 28
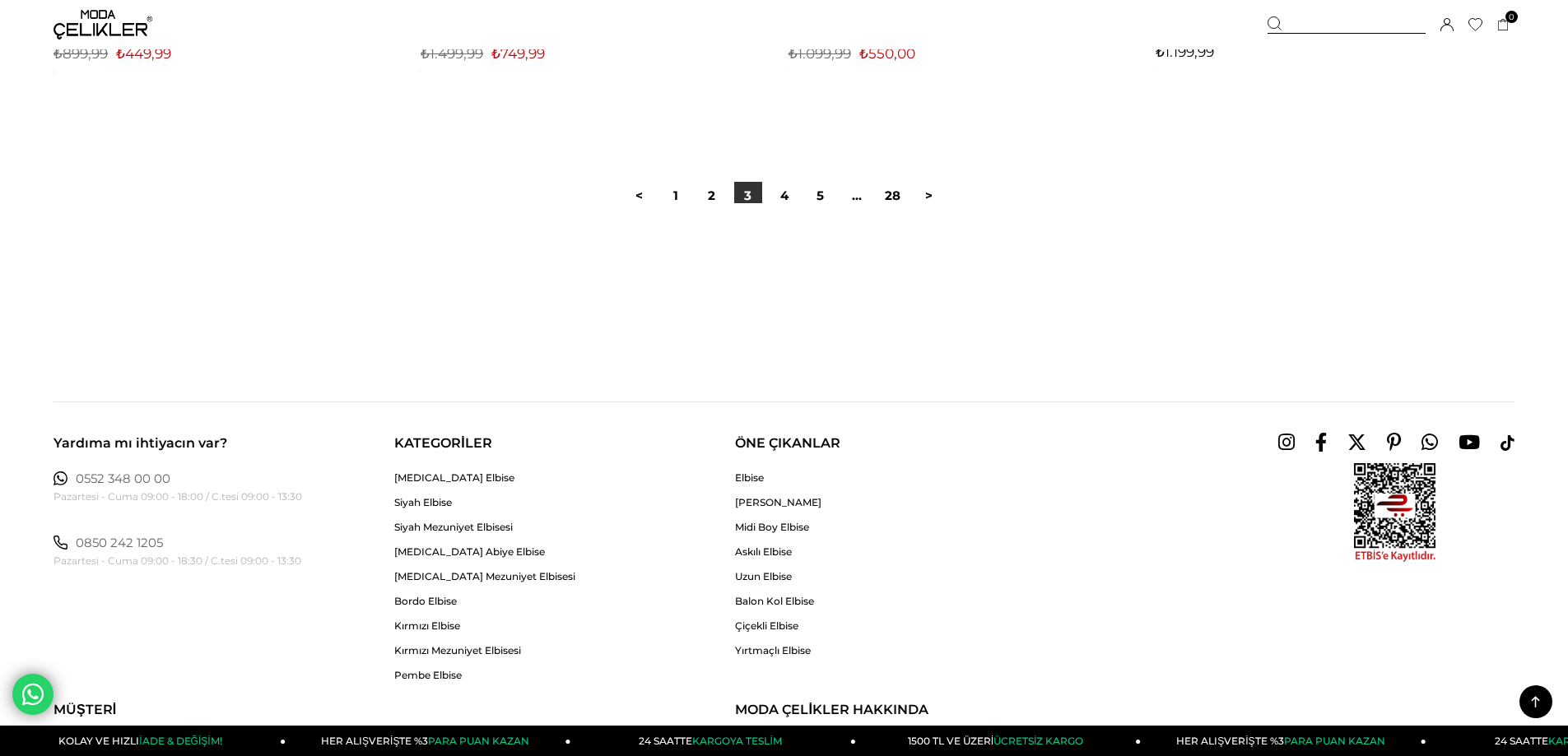
scroll to position [12425, 0]
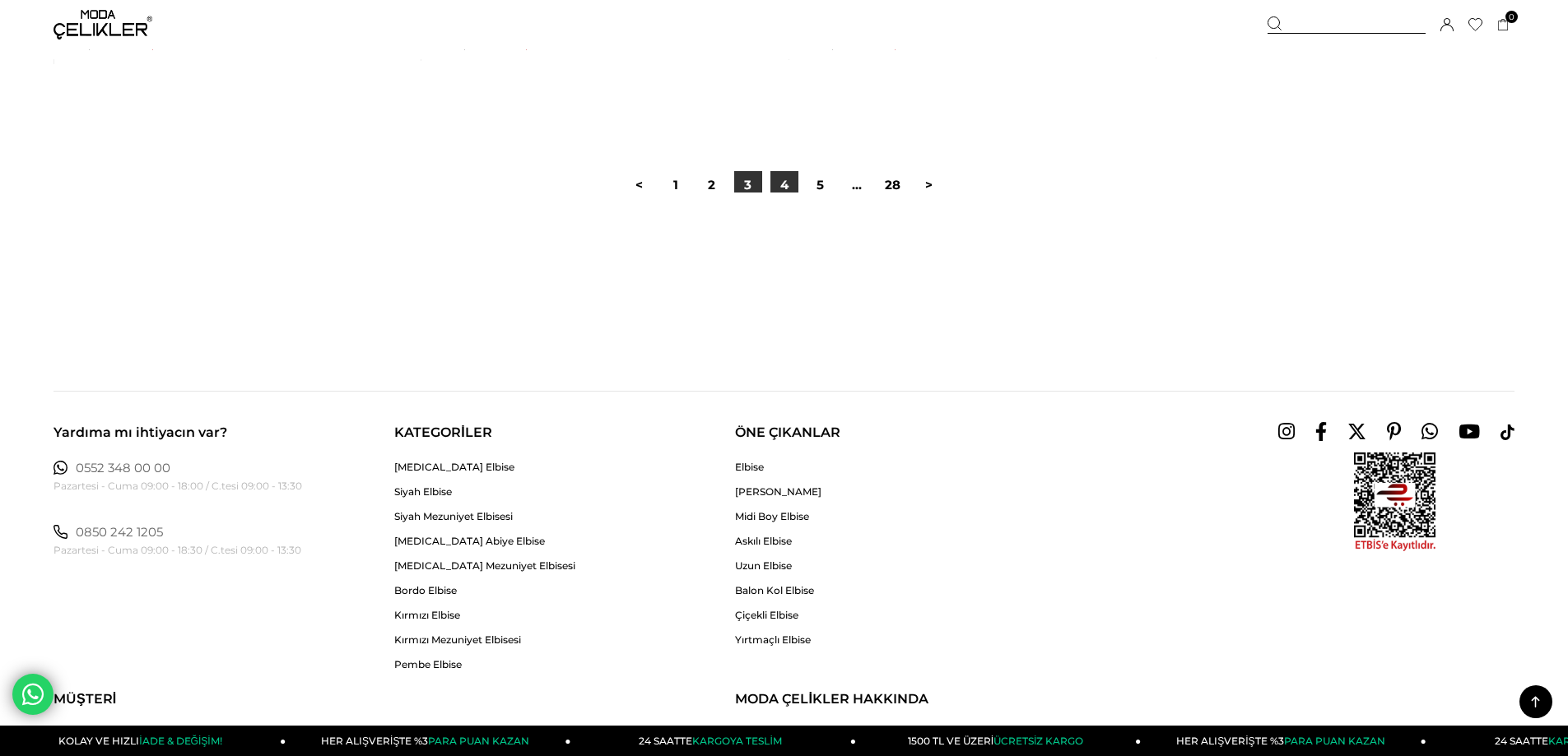
click at [795, 184] on link "4" at bounding box center [784, 185] width 28 height 28
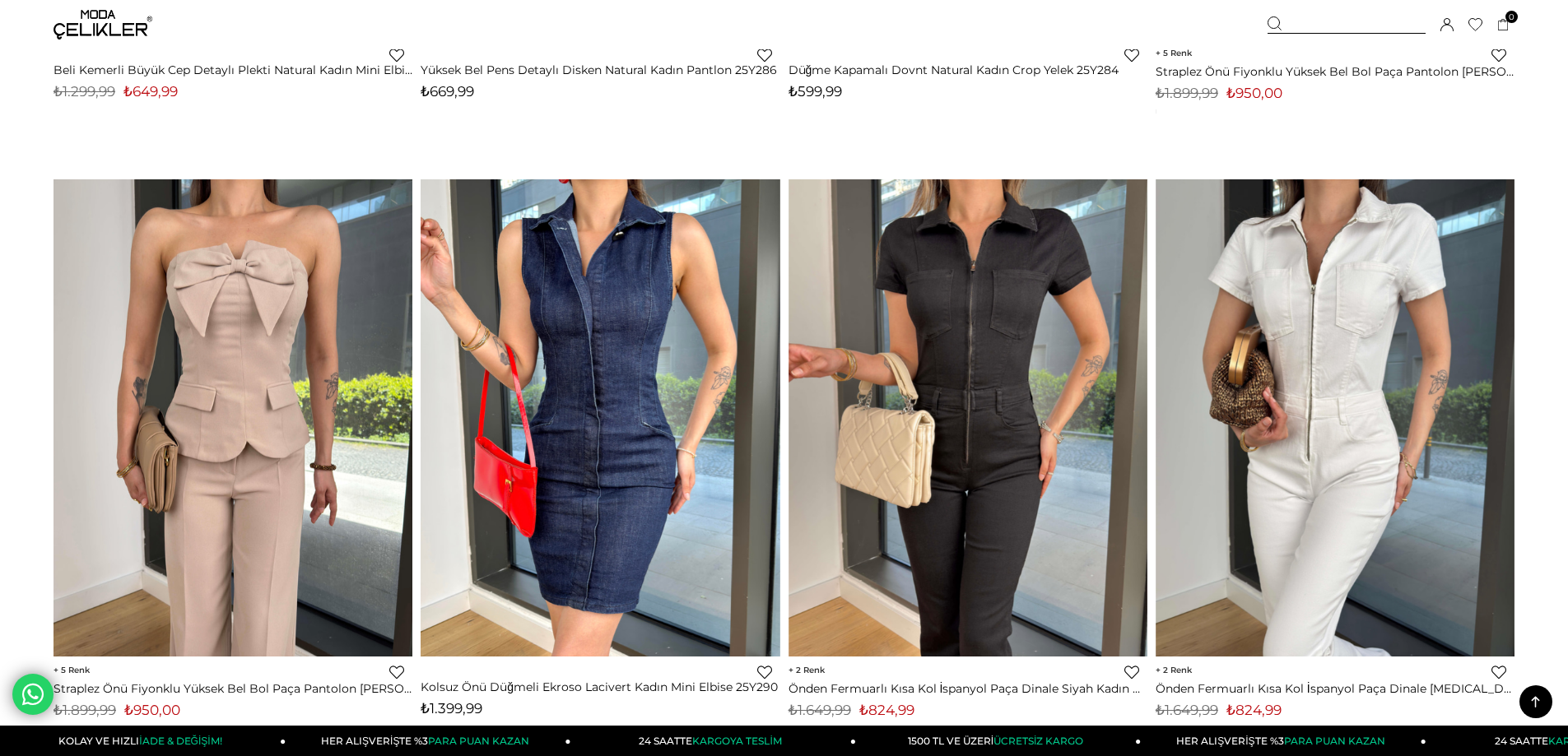
scroll to position [12014, 0]
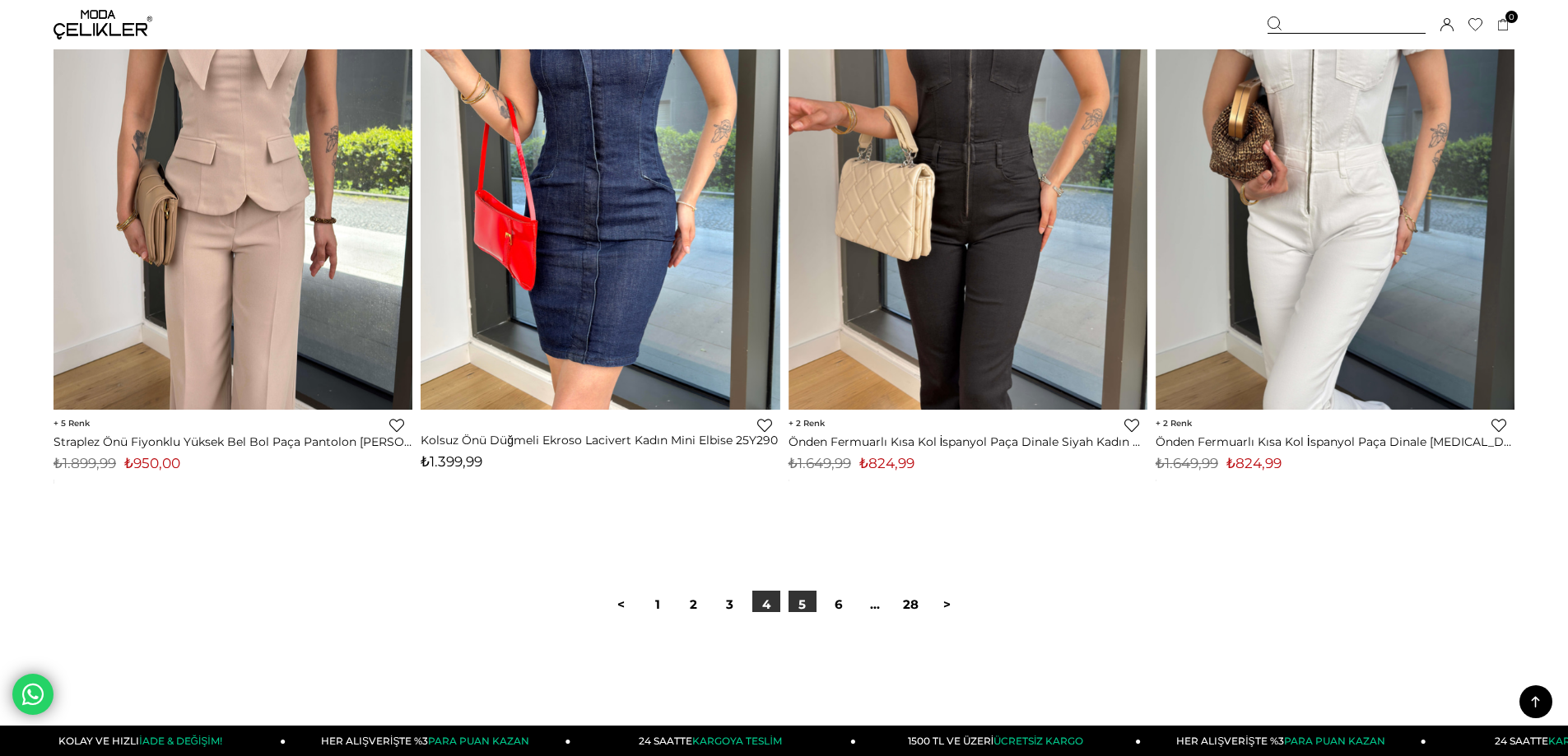
click at [807, 603] on link "5" at bounding box center [802, 604] width 28 height 28
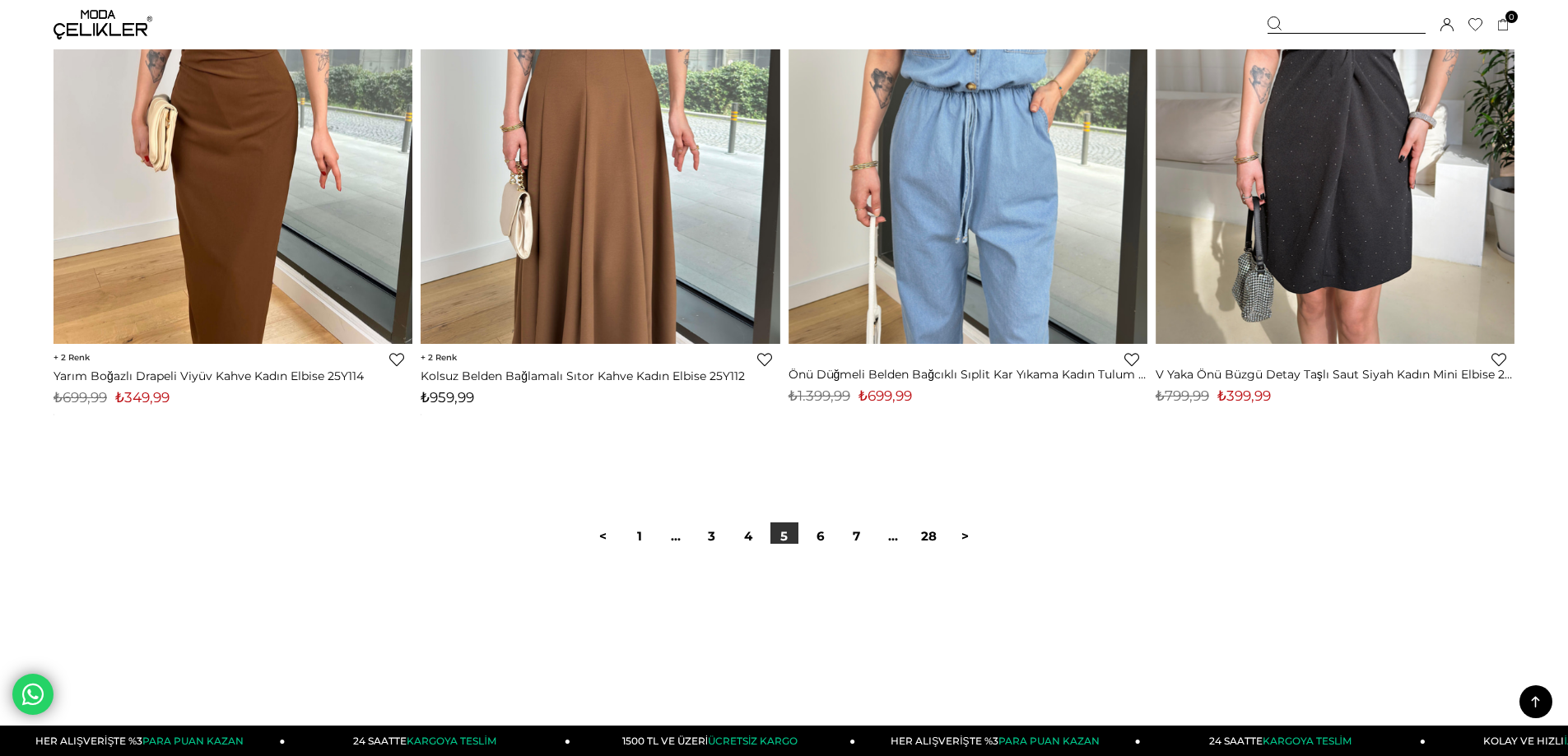
scroll to position [12097, 0]
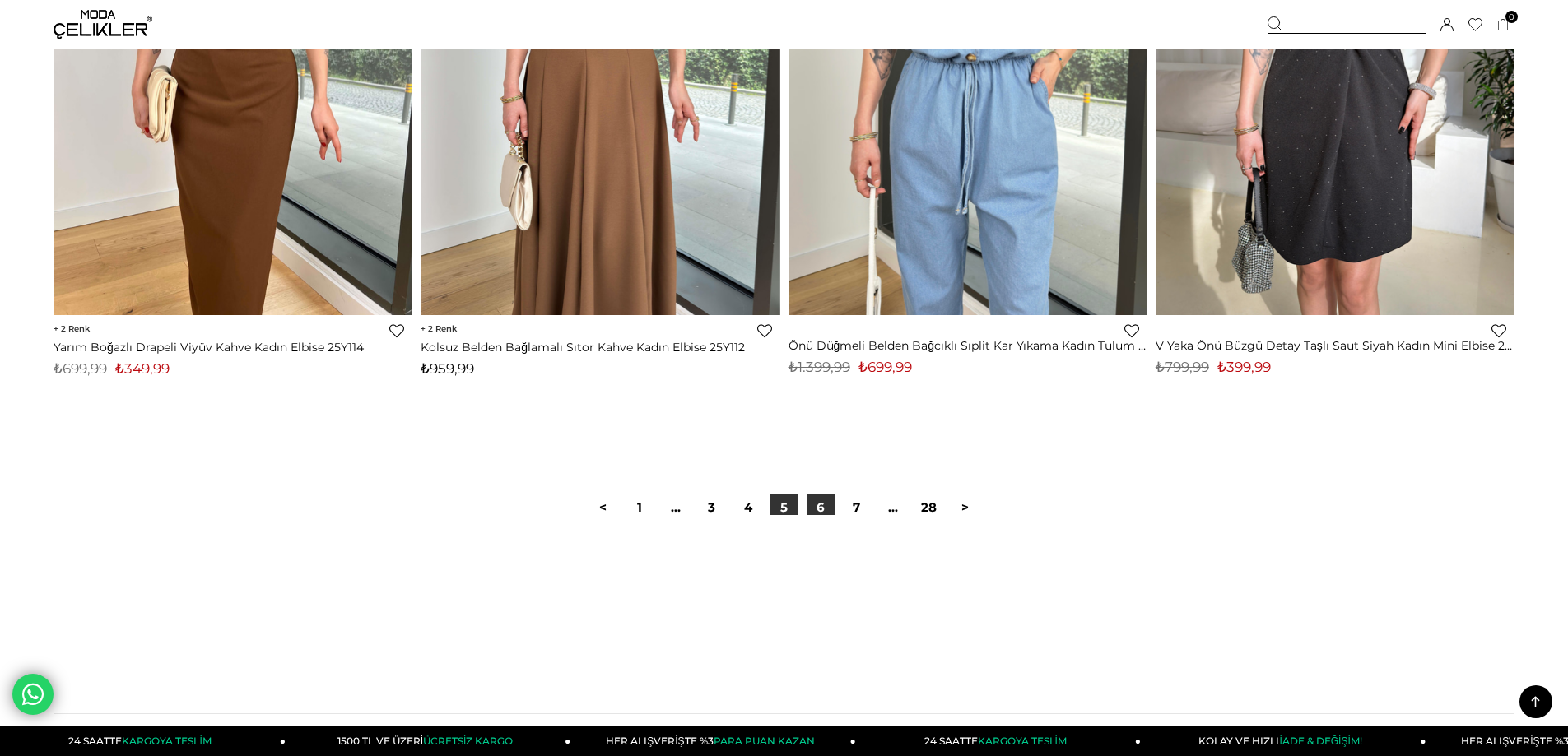
click at [832, 510] on link "6" at bounding box center [821, 508] width 28 height 28
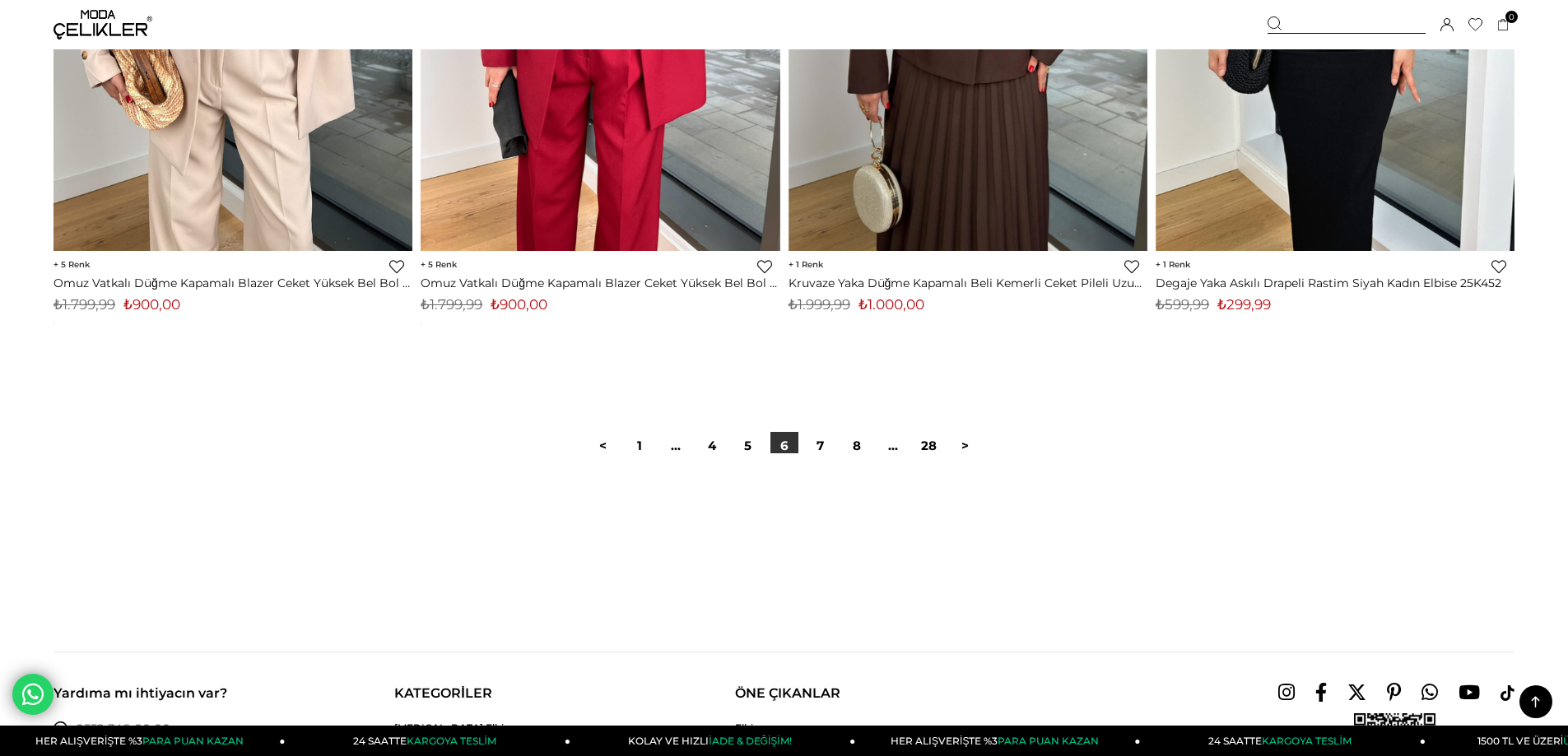
scroll to position [12343, 0]
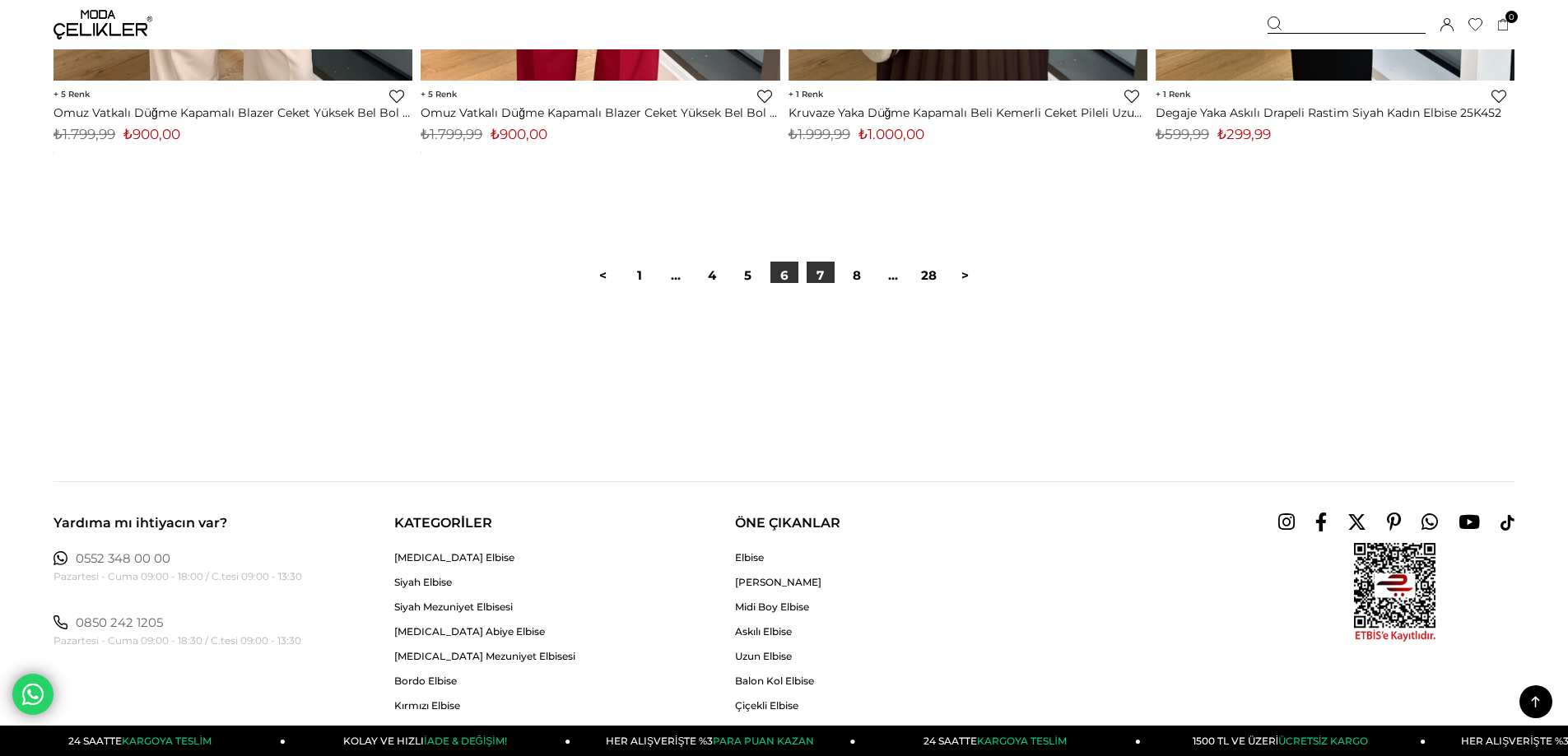
click at [823, 276] on link "7" at bounding box center [821, 276] width 28 height 28
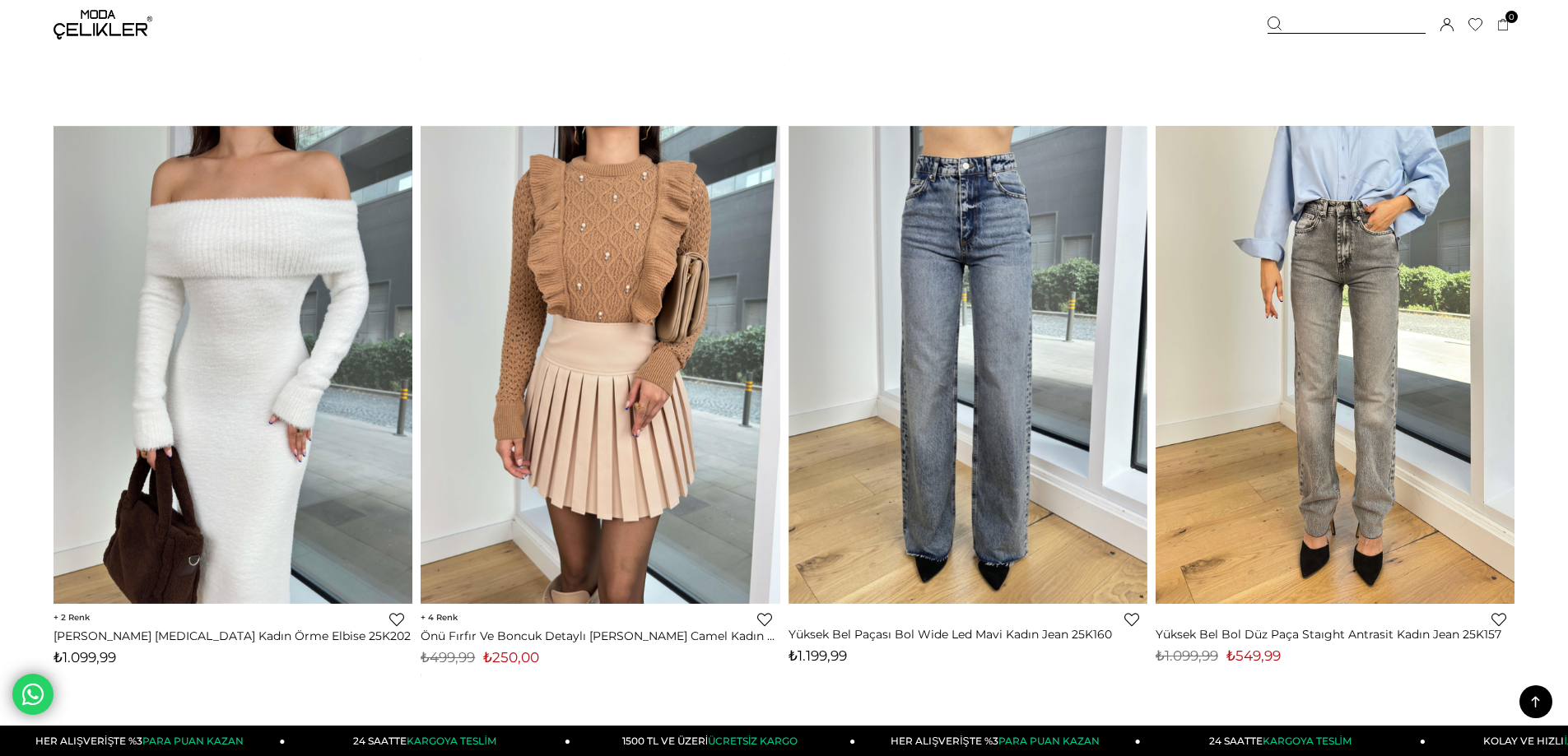
scroll to position [10533, 0]
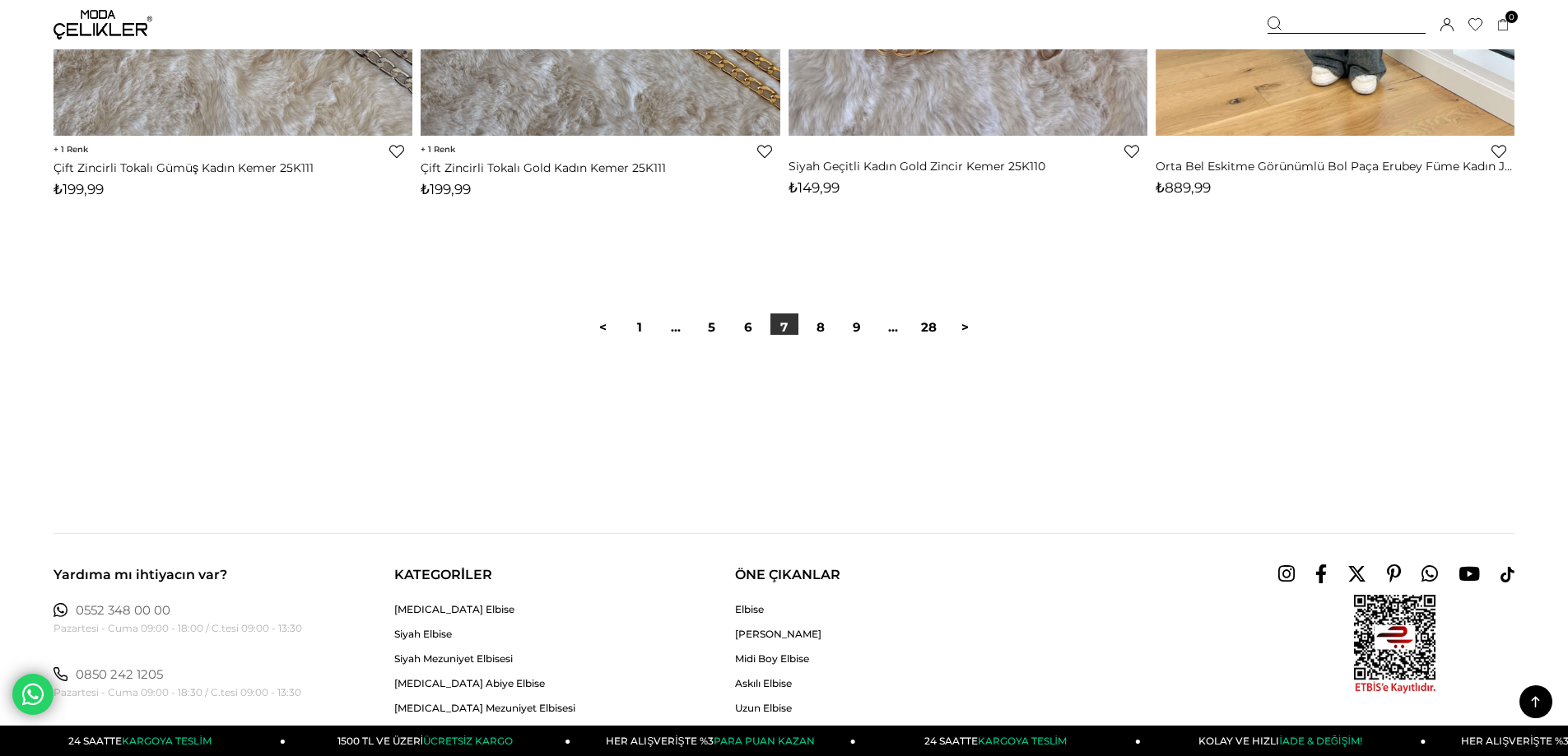
click at [815, 328] on link "8" at bounding box center [821, 327] width 28 height 28
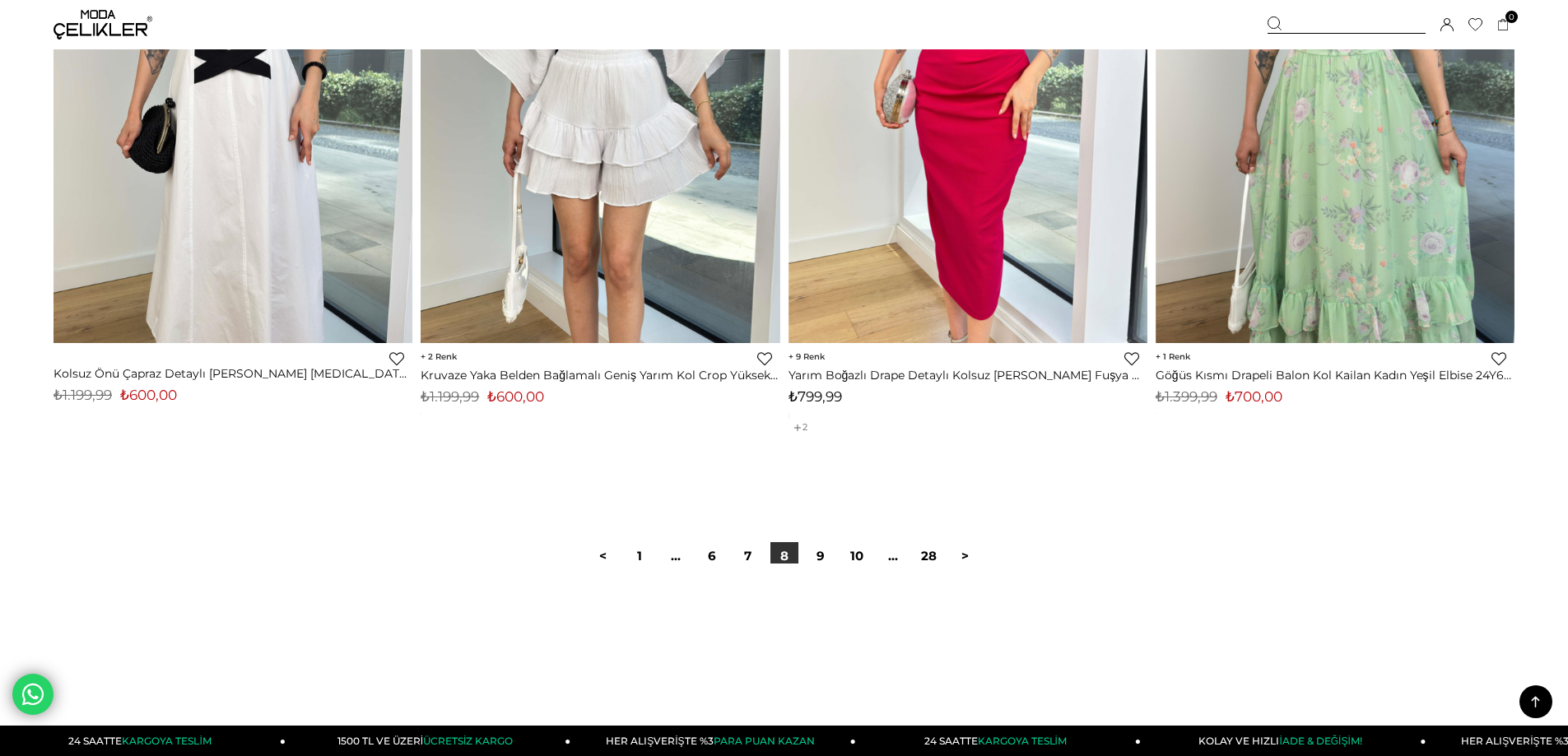
scroll to position [12343, 0]
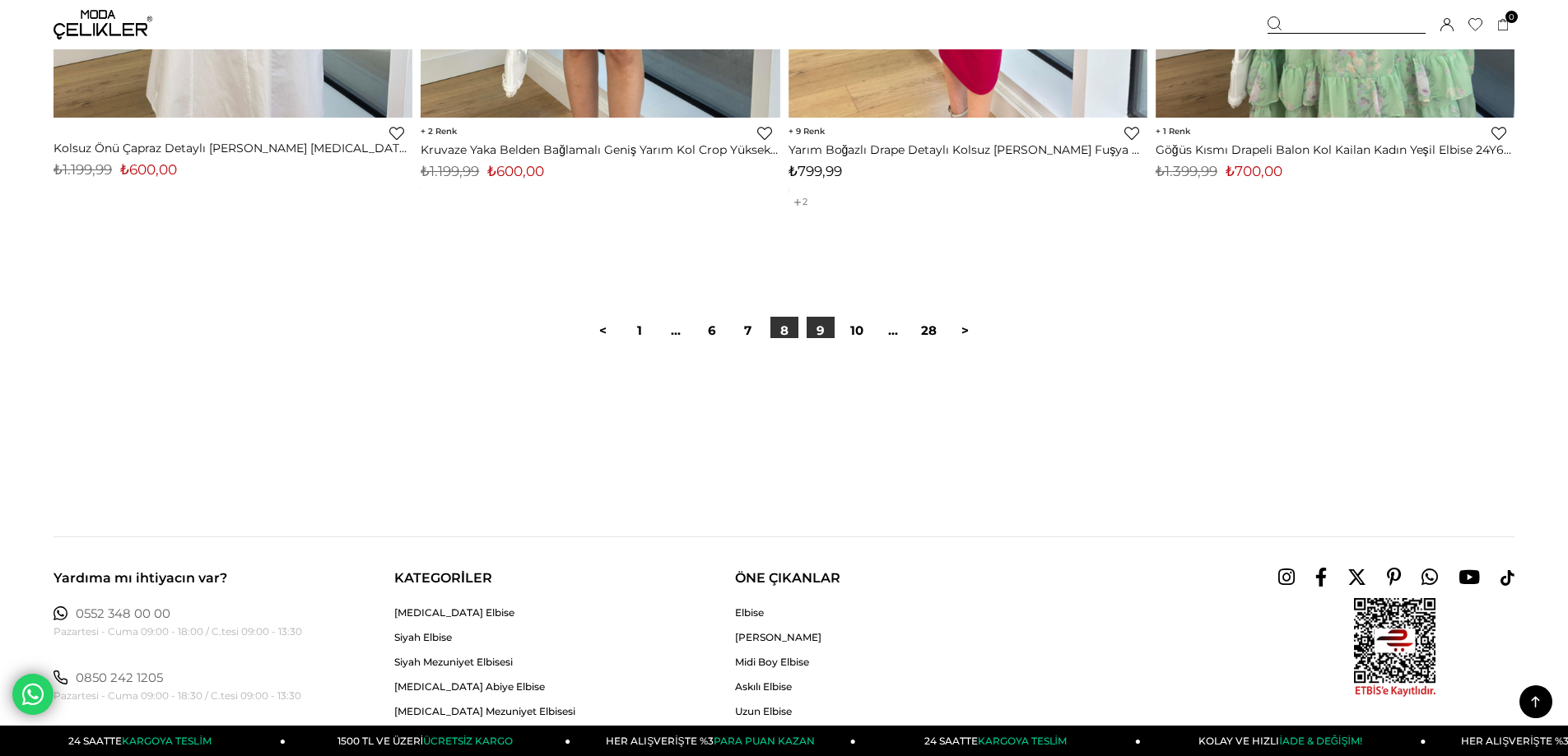
click at [817, 332] on link "9" at bounding box center [821, 330] width 28 height 28
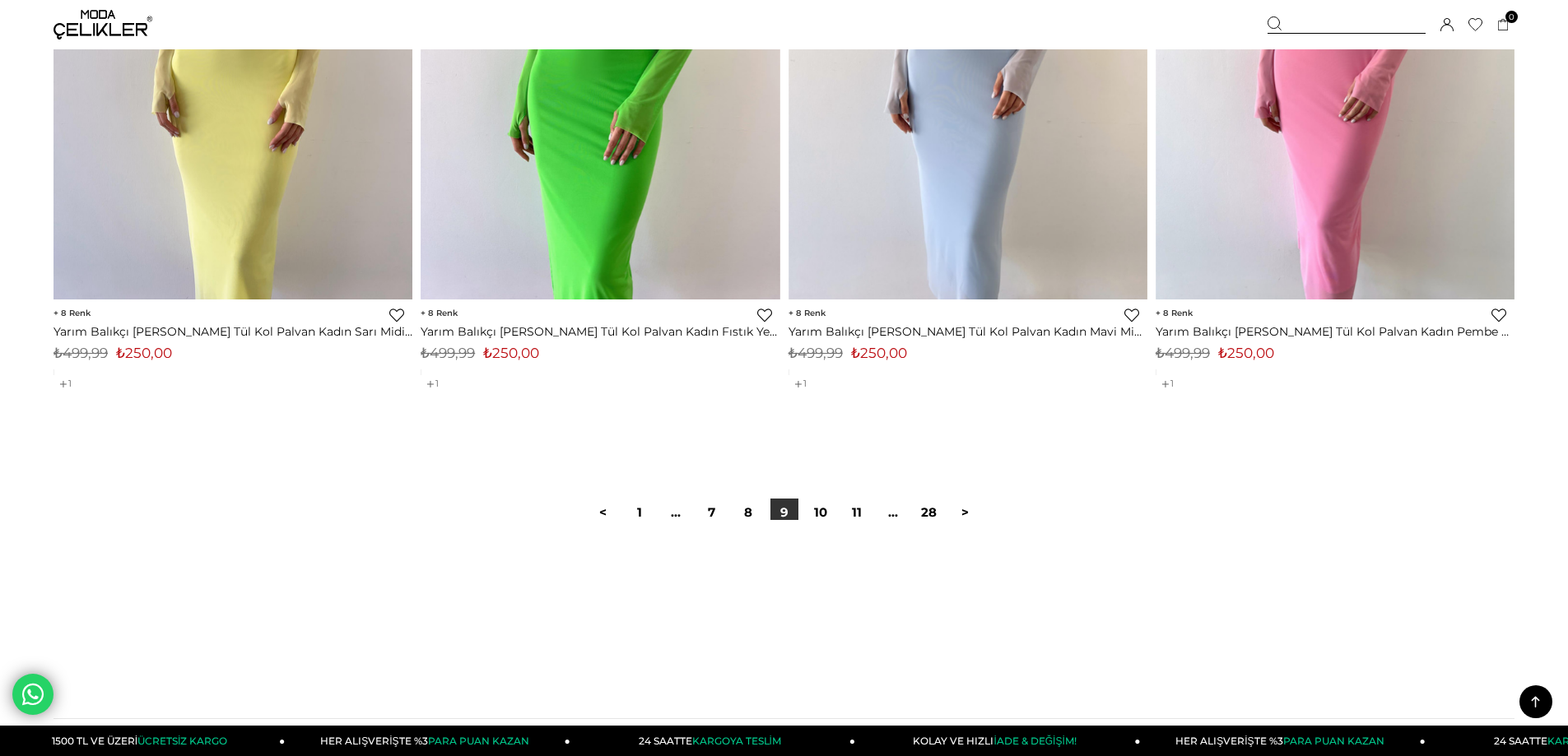
scroll to position [12343, 0]
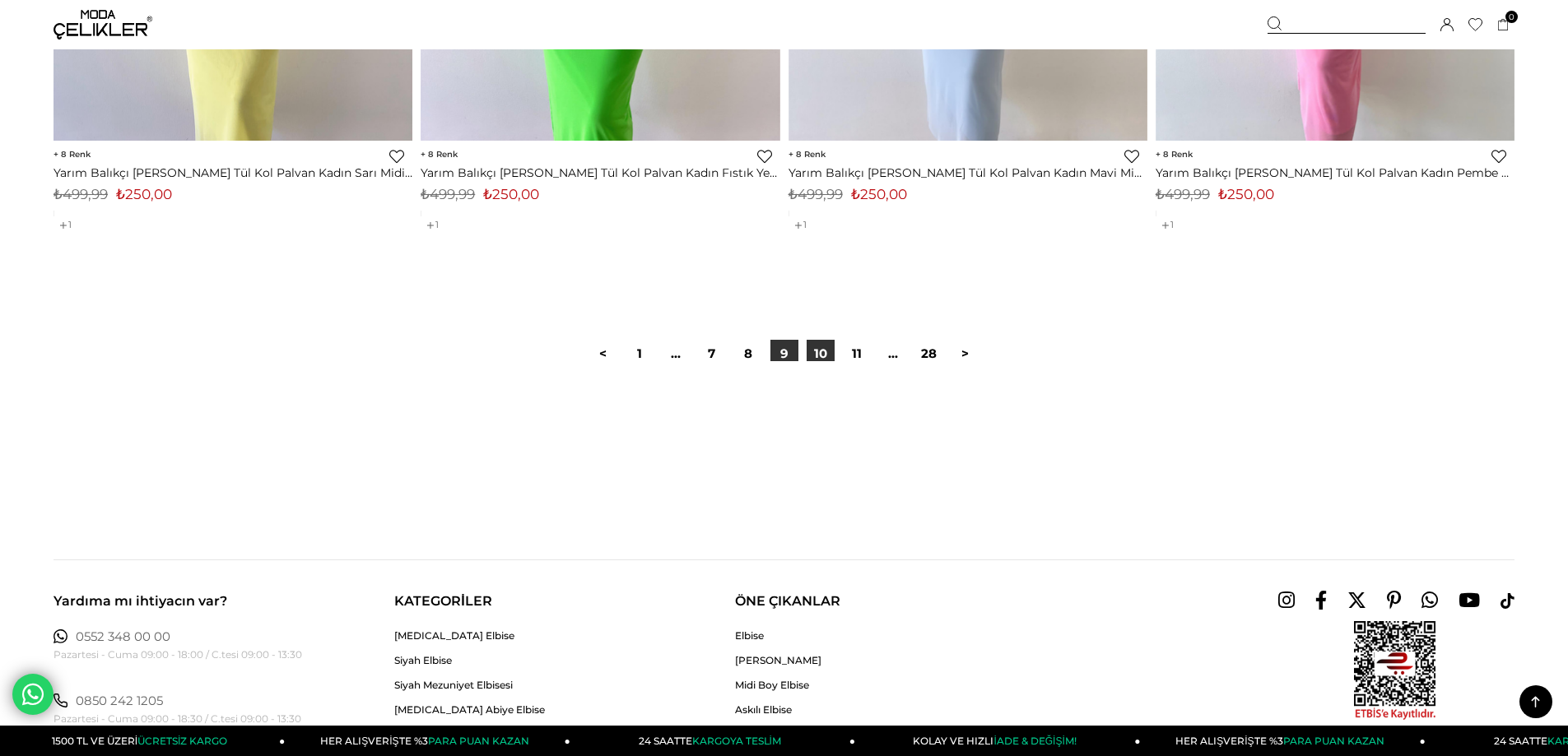
click at [822, 352] on link "10" at bounding box center [821, 354] width 28 height 28
